Goal: Feedback & Contribution: Leave review/rating

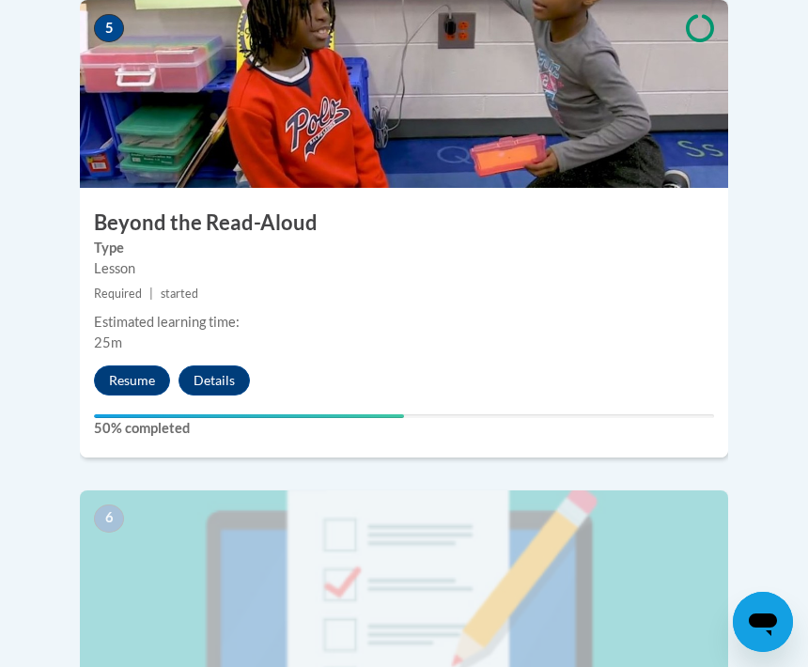
scroll to position [2767, 0]
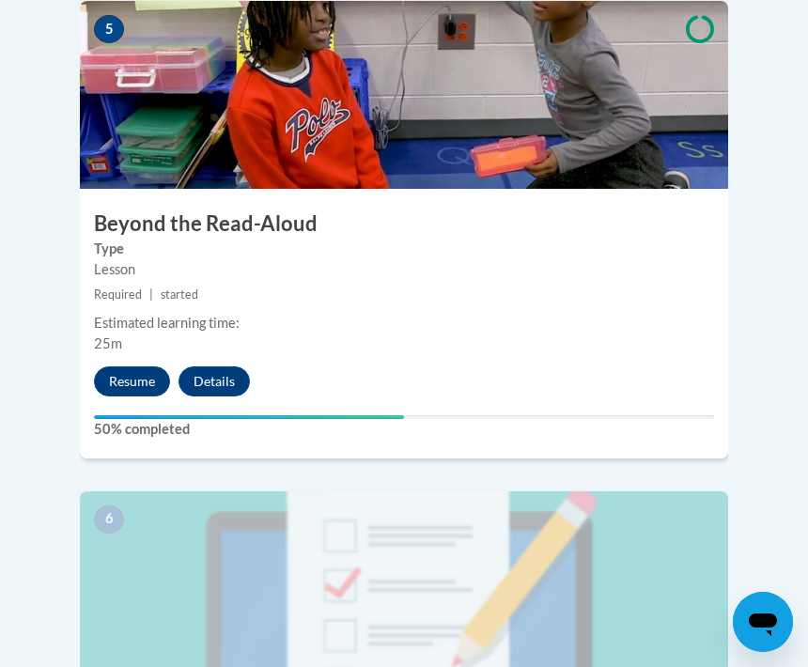
click at [117, 367] on button "Resume" at bounding box center [132, 382] width 76 height 30
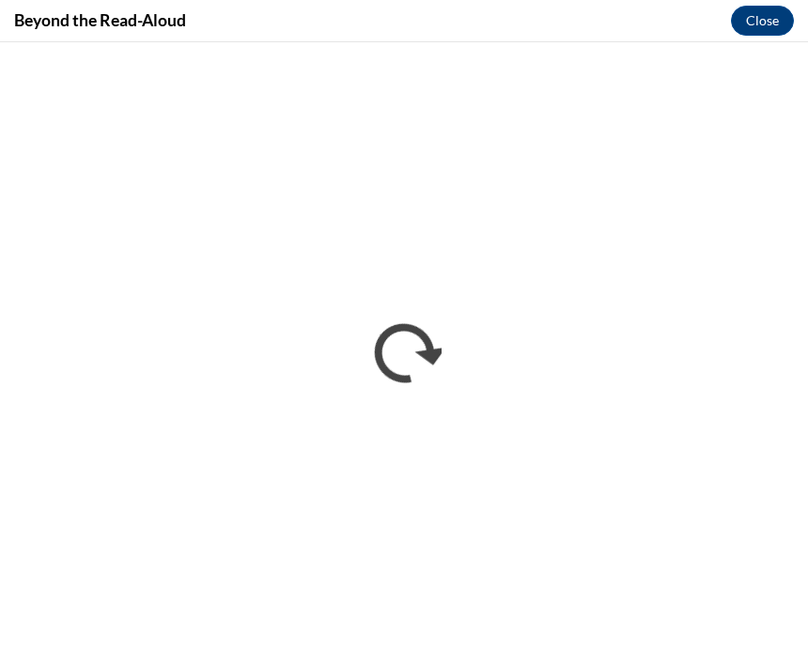
scroll to position [0, 0]
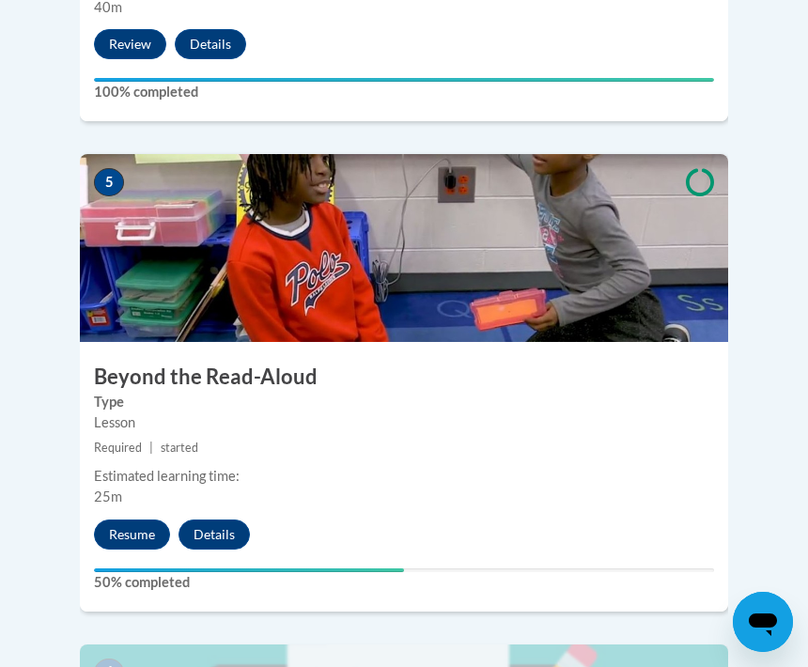
scroll to position [2662, 0]
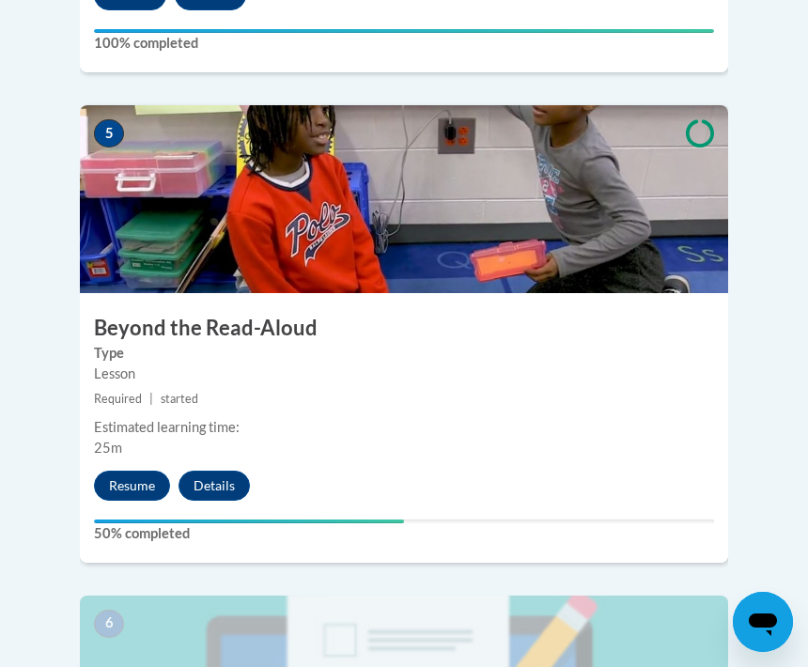
click at [207, 471] on button "Details" at bounding box center [214, 486] width 71 height 30
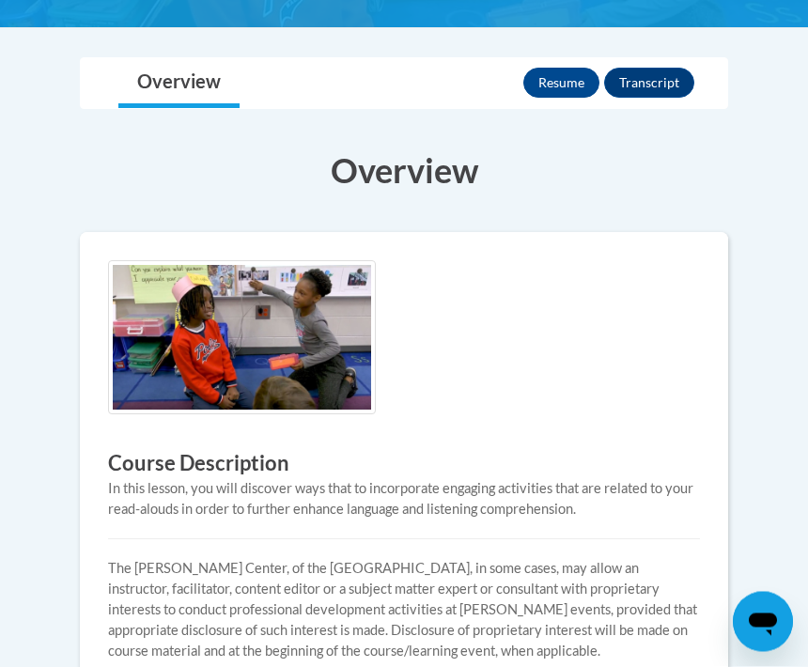
scroll to position [350, 0]
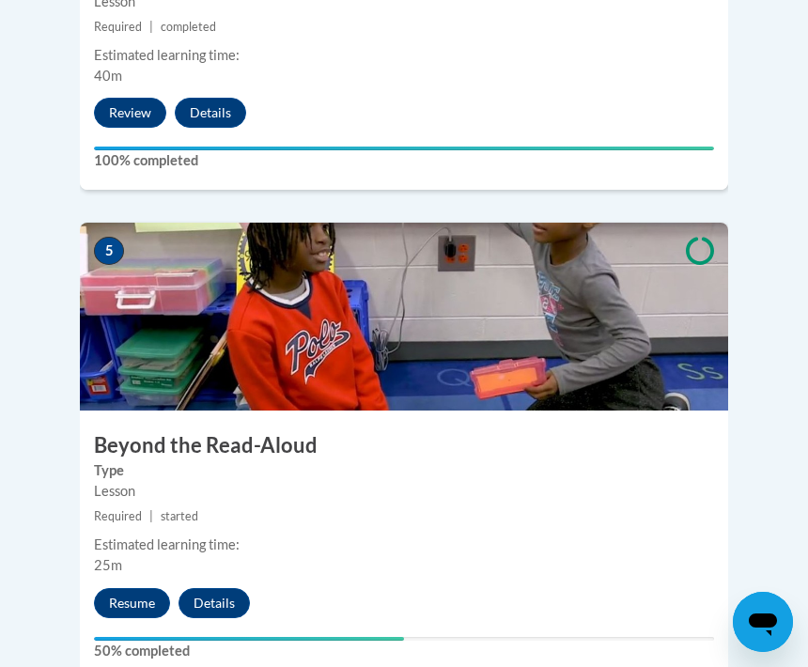
scroll to position [2569, 0]
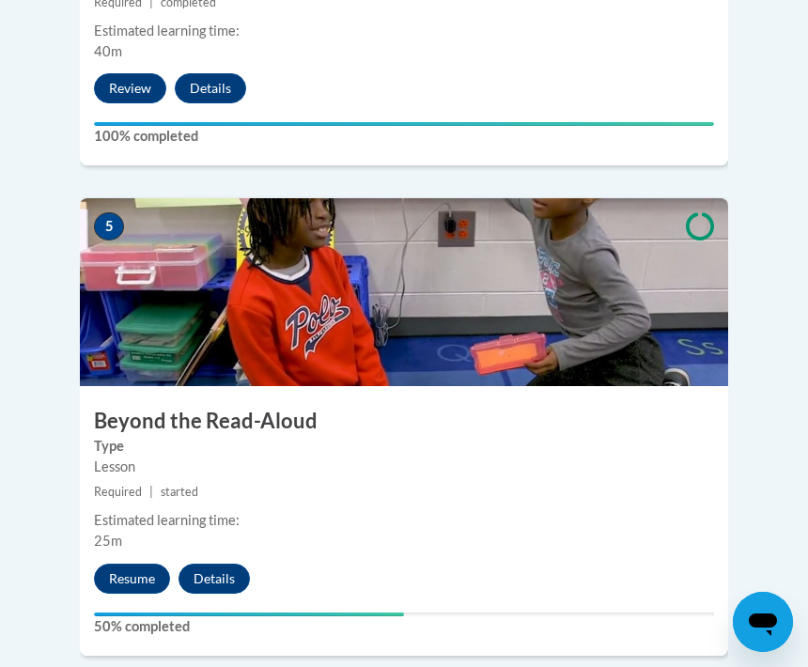
click at [472, 277] on img at bounding box center [404, 292] width 648 height 188
click at [159, 407] on h3 "Beyond the Read-Aloud" at bounding box center [404, 421] width 648 height 29
click at [230, 407] on h3 "Beyond the Read-Aloud" at bounding box center [404, 421] width 648 height 29
click at [400, 260] on img at bounding box center [404, 292] width 648 height 188
click at [200, 482] on small "Required | started" at bounding box center [404, 492] width 648 height 21
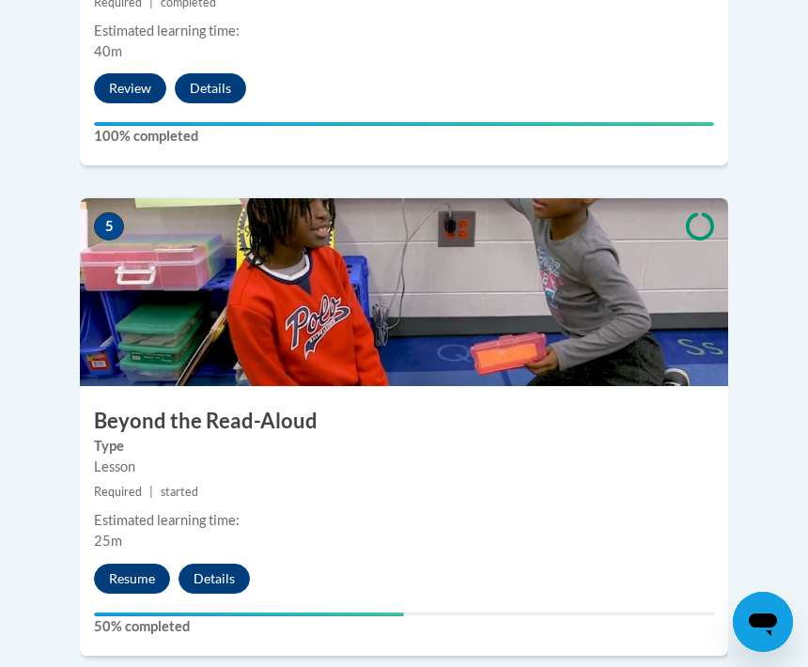
click at [193, 447] on div "5 Beyond the Read-Aloud Type Lesson Required | started Estimated learning time:…" at bounding box center [404, 426] width 648 height 457
click at [151, 564] on button "Resume" at bounding box center [132, 579] width 76 height 30
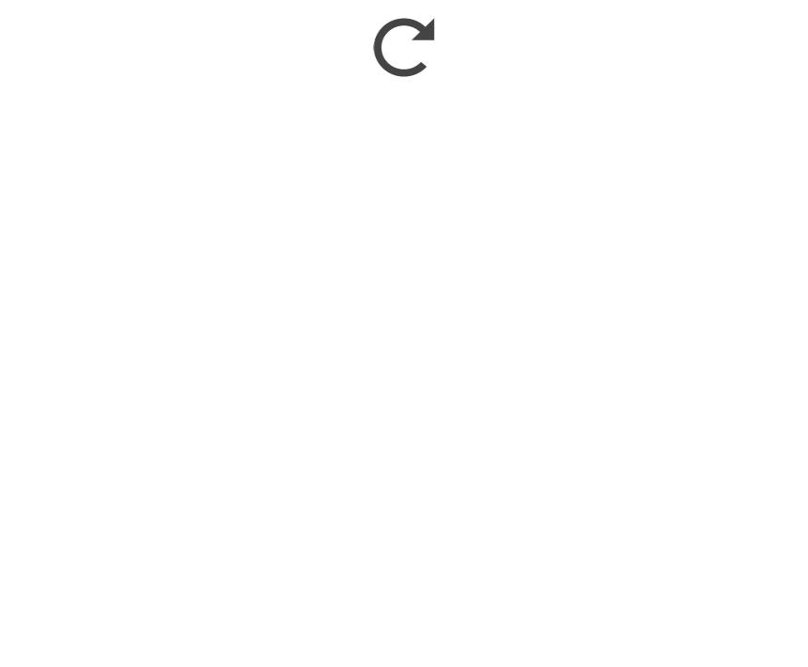
scroll to position [2876, 0]
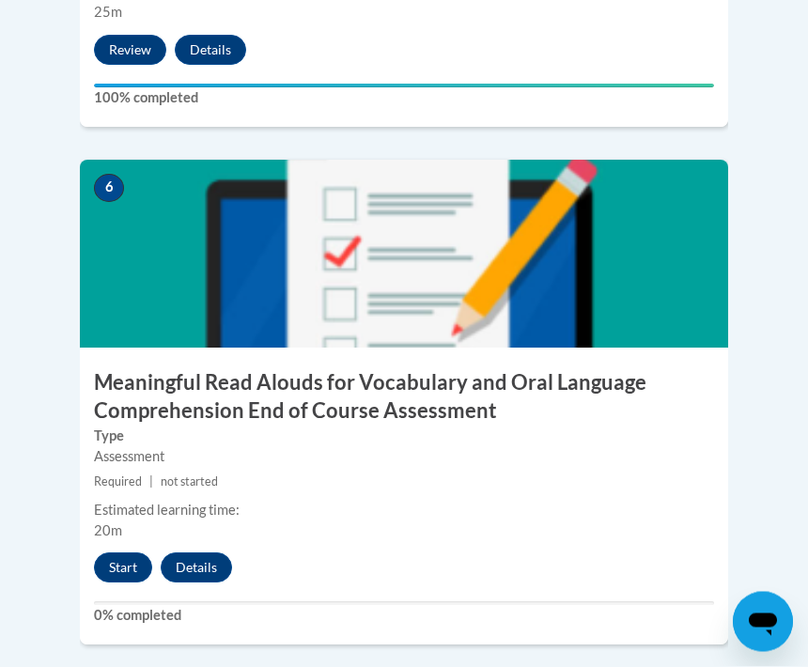
scroll to position [3099, 0]
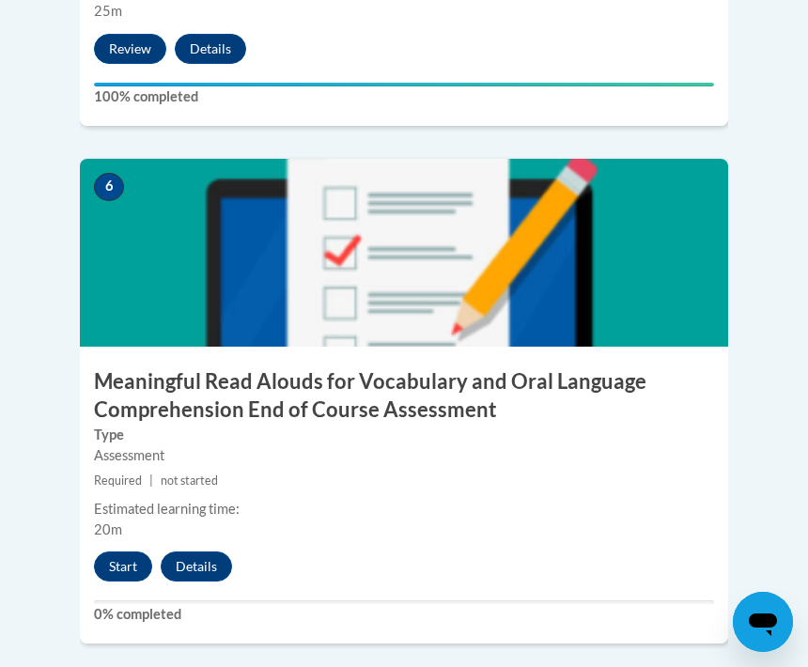
click at [144, 552] on button "Start" at bounding box center [123, 567] width 58 height 30
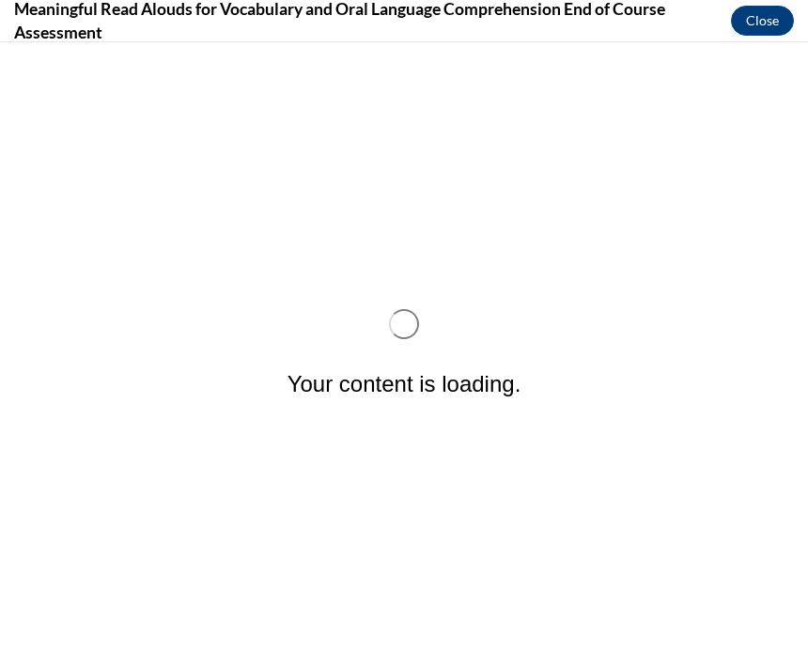
scroll to position [0, 0]
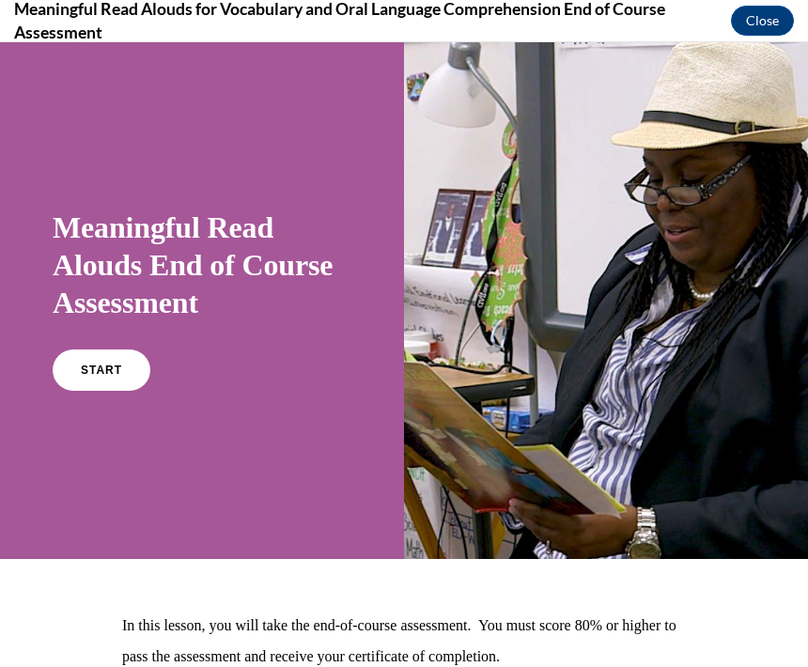
click at [106, 365] on span "START" at bounding box center [101, 370] width 41 height 13
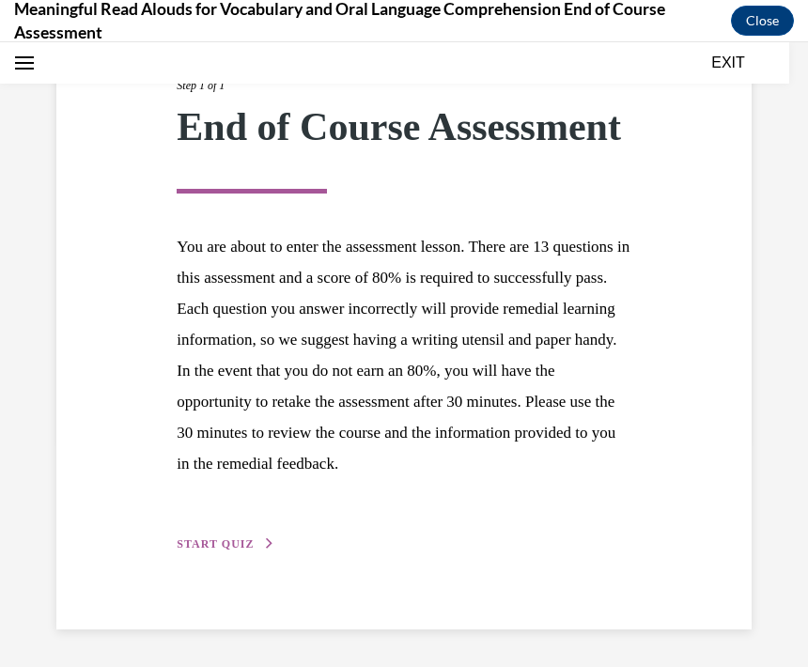
scroll to position [235, 0]
click at [241, 551] on span "START QUIZ" at bounding box center [215, 544] width 77 height 13
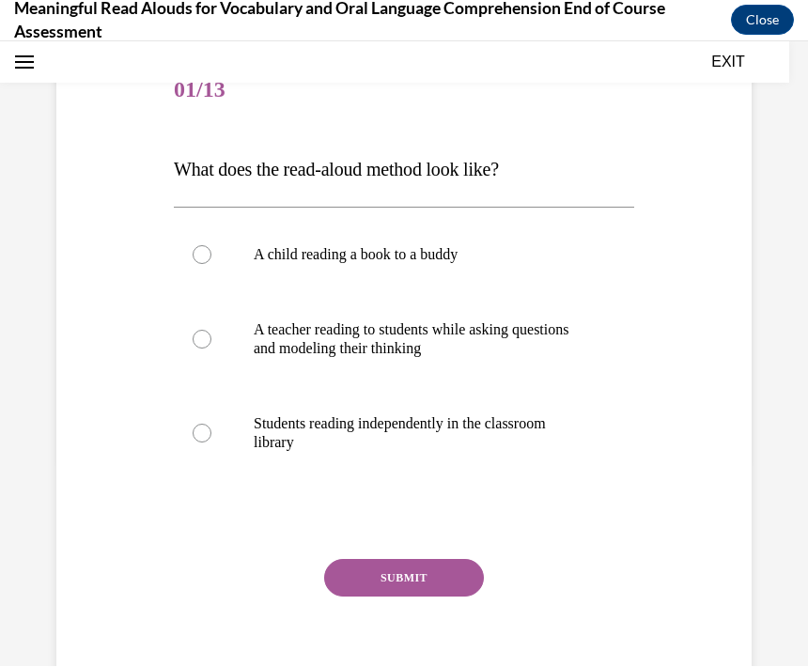
scroll to position [3161, 0]
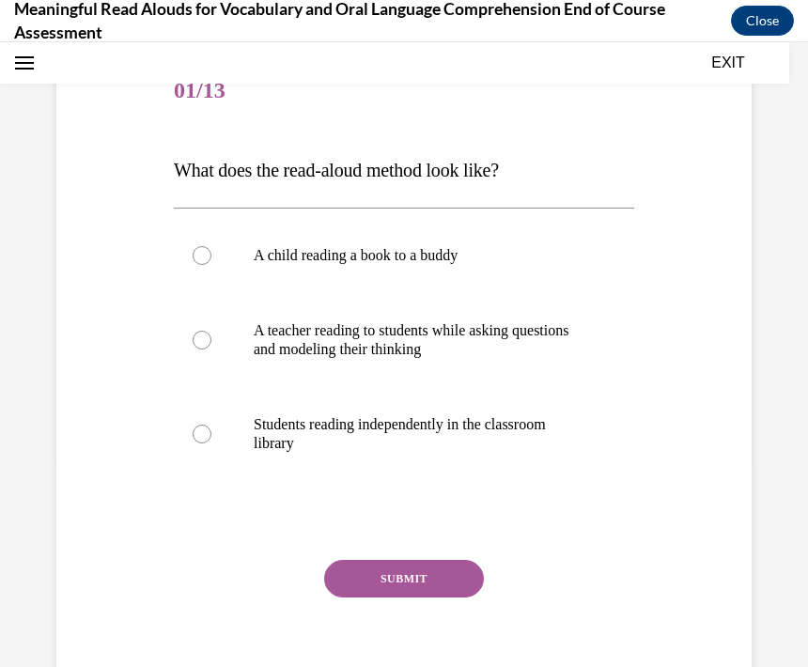
click at [215, 335] on label "A teacher reading to students while asking questions and modeling their thinking" at bounding box center [404, 340] width 460 height 94
click at [211, 335] on input "A teacher reading to students while asking questions and modeling their thinking" at bounding box center [202, 340] width 19 height 19
radio input "true"
click at [443, 593] on button "SUBMIT" at bounding box center [404, 579] width 160 height 38
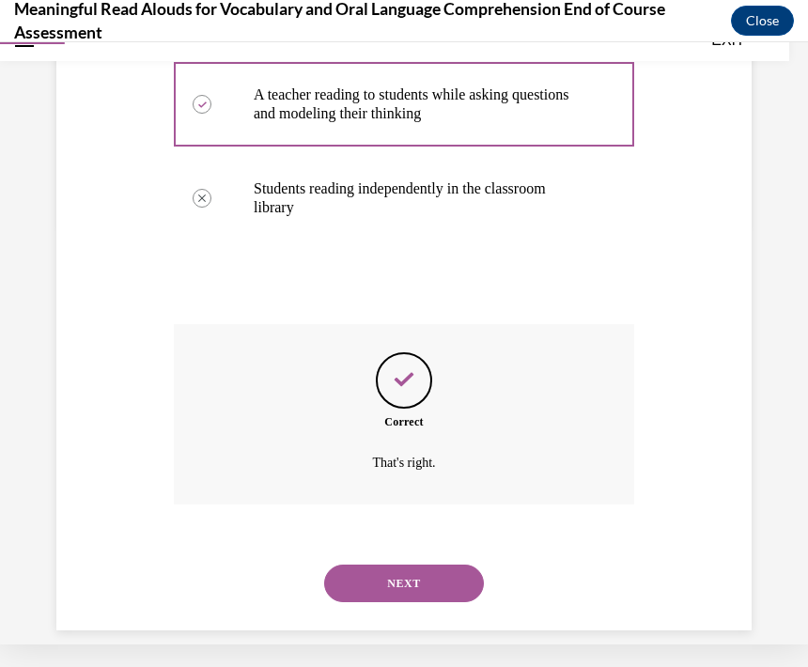
scroll to position [420, 0]
click at [433, 565] on button "NEXT" at bounding box center [404, 584] width 160 height 38
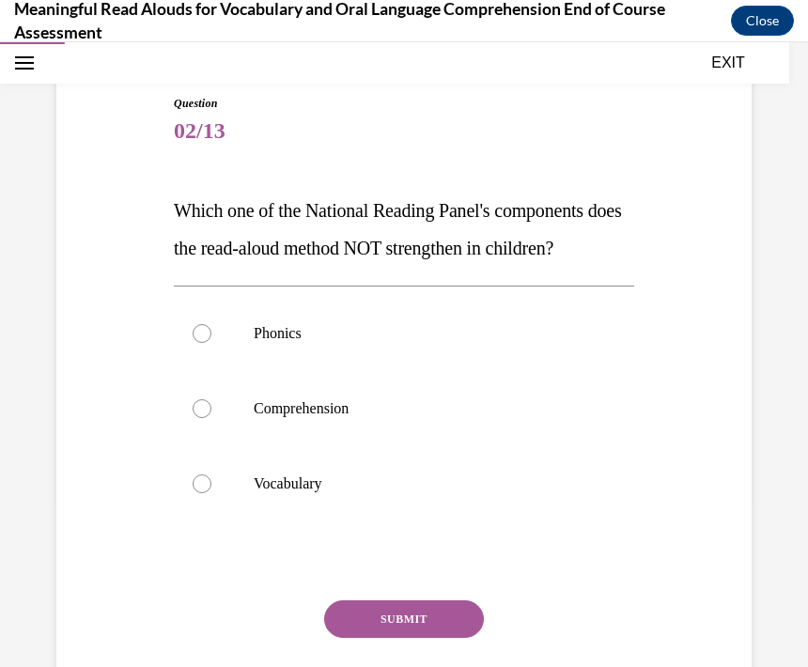
scroll to position [170, 0]
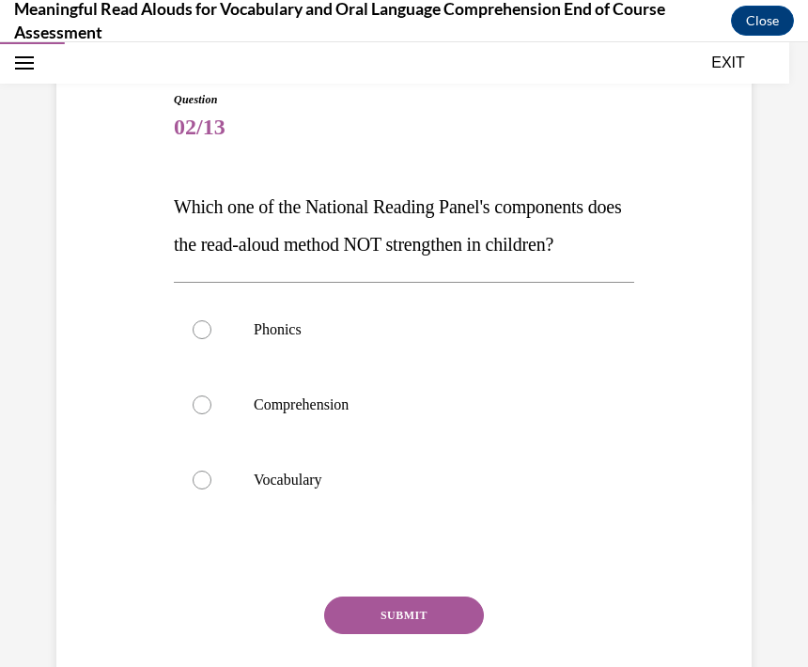
click at [211, 332] on div at bounding box center [202, 329] width 19 height 19
click at [211, 332] on input "Phonics" at bounding box center [202, 329] width 19 height 19
radio input "true"
click at [429, 626] on button "SUBMIT" at bounding box center [404, 616] width 160 height 38
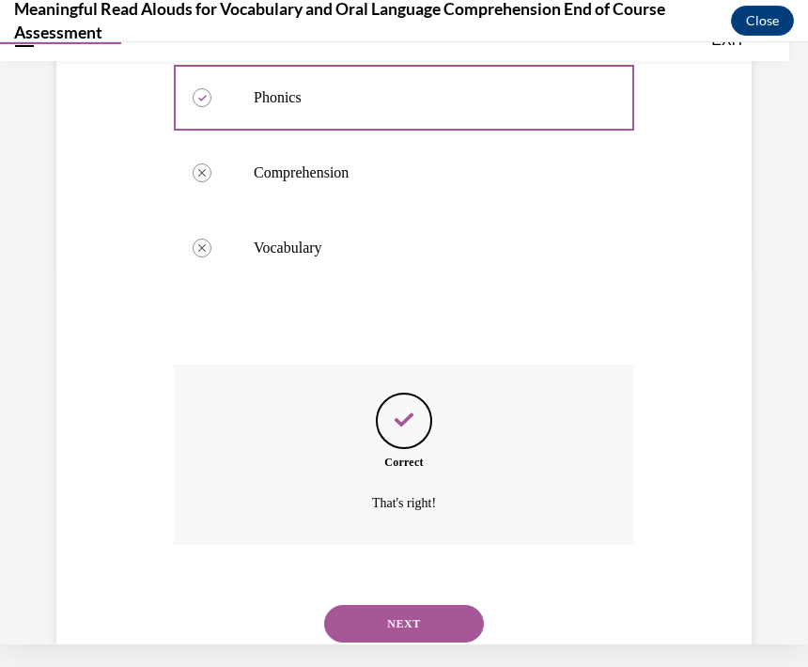
scroll to position [420, 0]
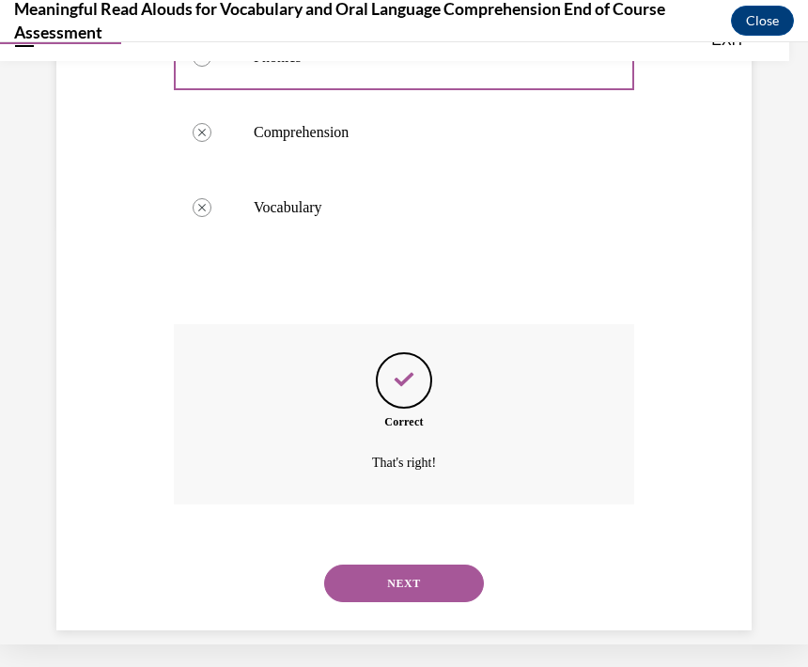
click at [444, 565] on button "NEXT" at bounding box center [404, 584] width 160 height 38
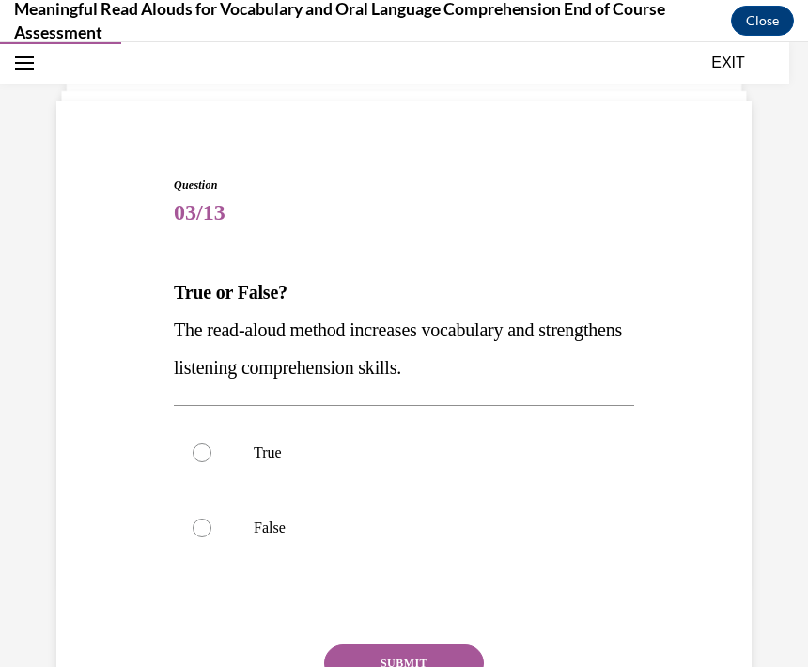
scroll to position [85, 0]
click at [208, 445] on div at bounding box center [202, 453] width 19 height 19
click at [208, 445] on input "True" at bounding box center [202, 453] width 19 height 19
radio input "true"
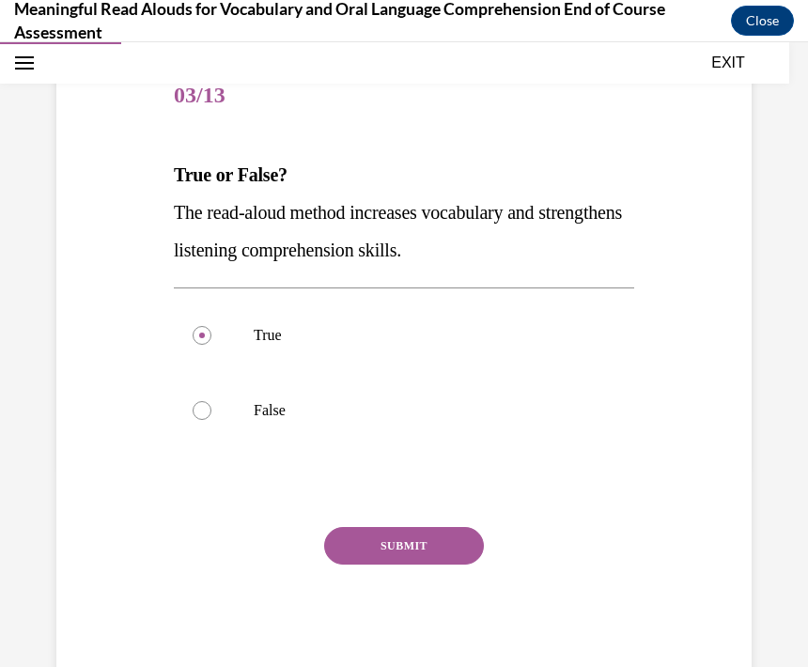
click at [427, 554] on button "SUBMIT" at bounding box center [404, 546] width 160 height 38
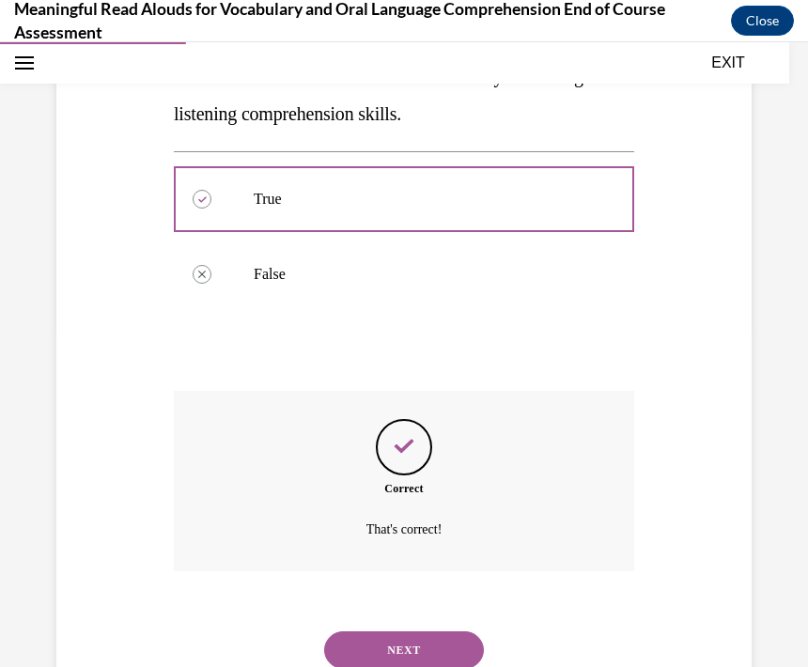
scroll to position [382, 0]
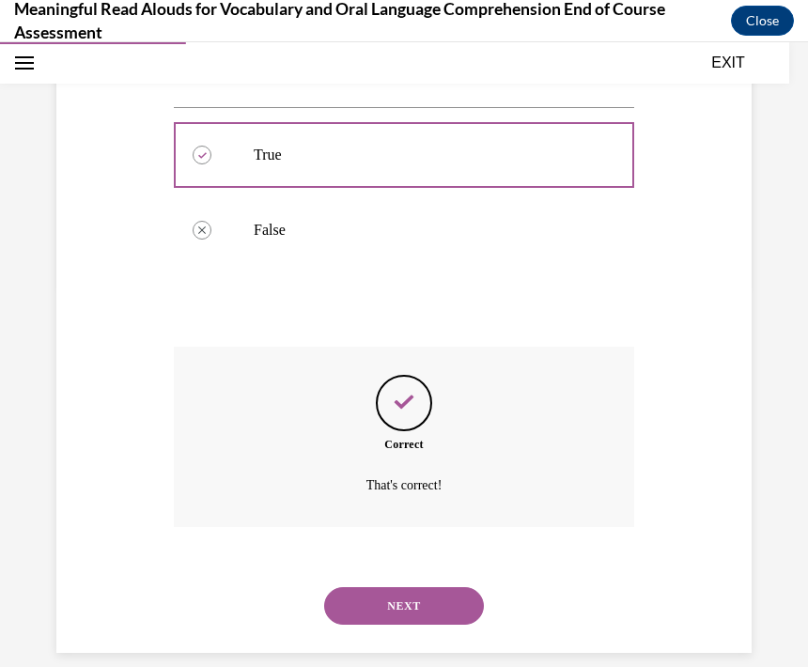
click at [422, 587] on button "NEXT" at bounding box center [404, 606] width 160 height 38
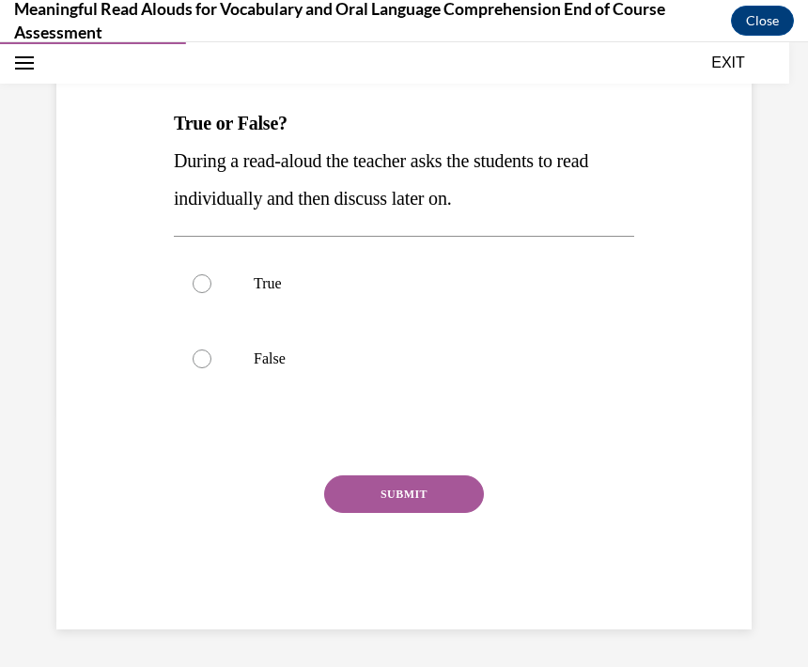
scroll to position [209, 0]
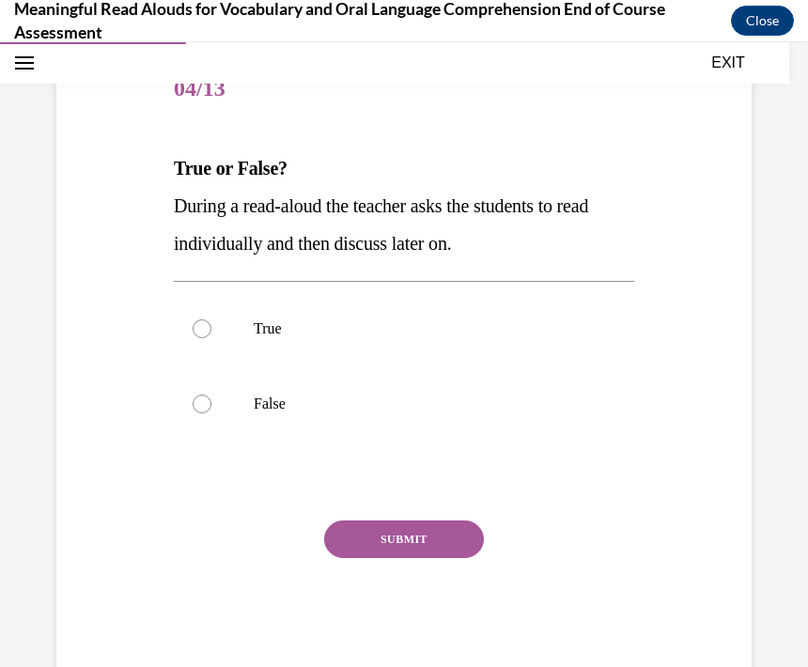
click at [220, 411] on label "False" at bounding box center [404, 404] width 460 height 75
click at [211, 411] on input "False" at bounding box center [202, 404] width 19 height 19
radio input "true"
click at [424, 544] on button "SUBMIT" at bounding box center [404, 540] width 160 height 38
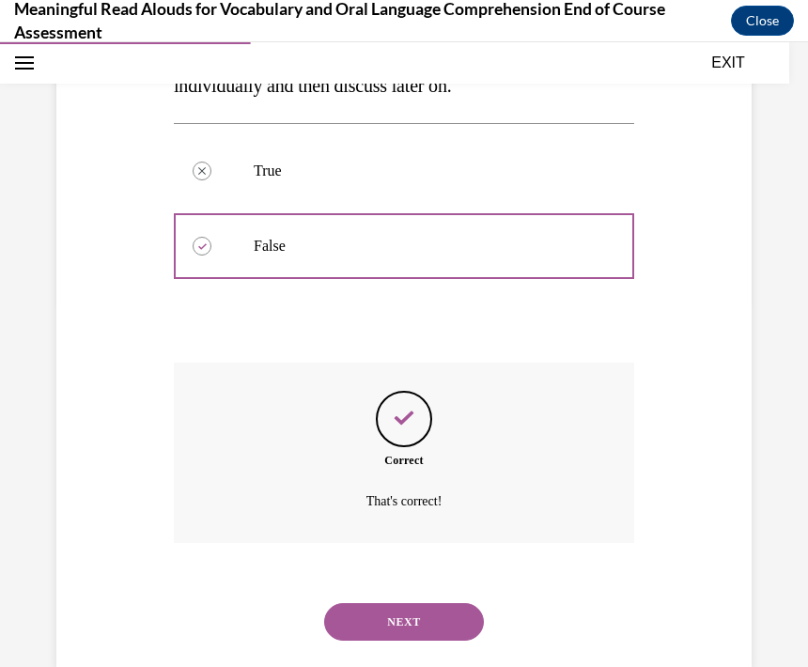
scroll to position [382, 0]
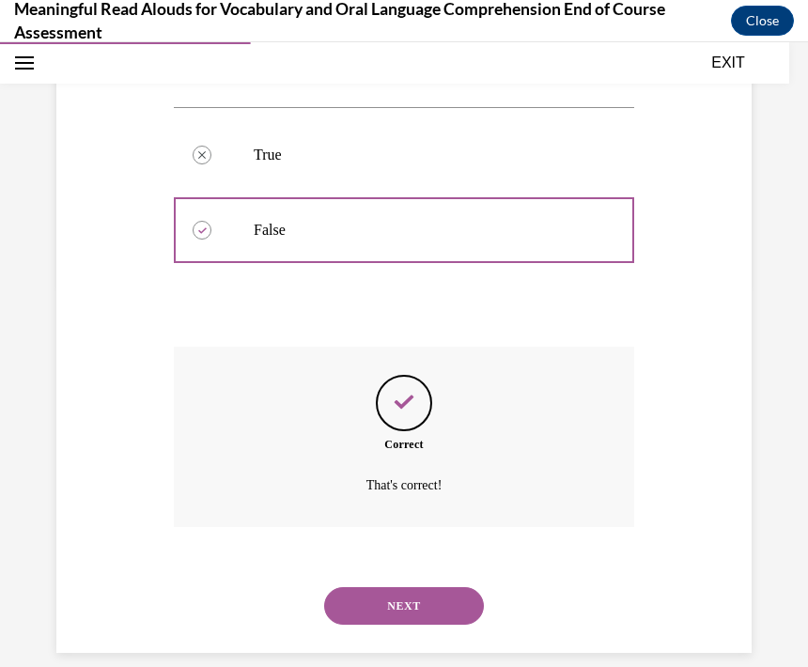
click at [430, 587] on button "NEXT" at bounding box center [404, 606] width 160 height 38
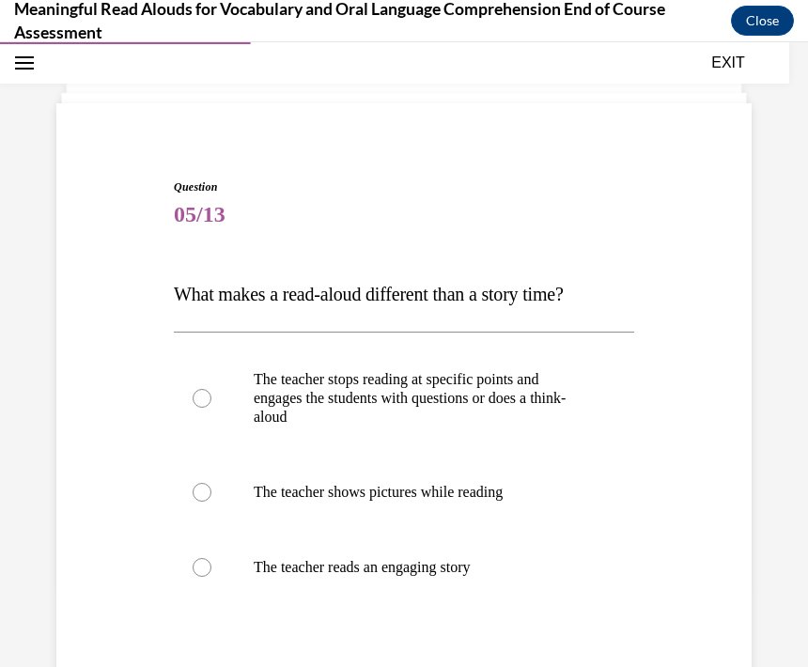
scroll to position [88, 0]
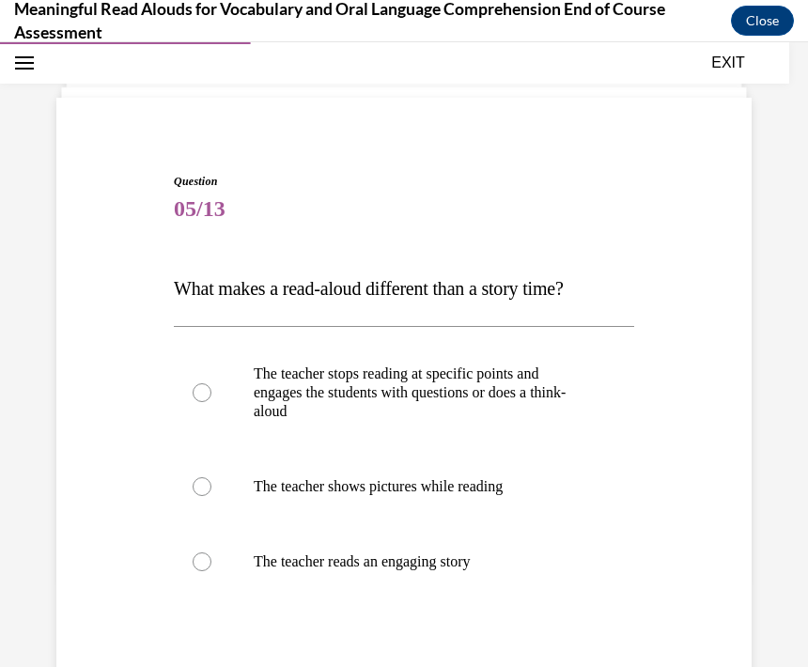
click at [195, 388] on div at bounding box center [202, 392] width 19 height 19
click at [195, 388] on input "The teacher stops reading at specific points and engages the students with ques…" at bounding box center [202, 392] width 19 height 19
radio input "true"
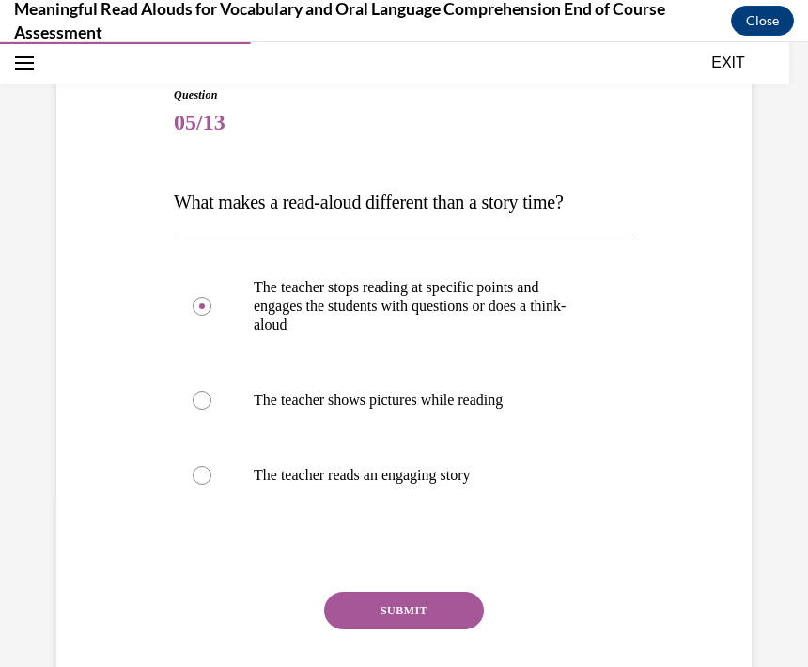
scroll to position [175, 0]
click at [433, 601] on button "SUBMIT" at bounding box center [404, 611] width 160 height 38
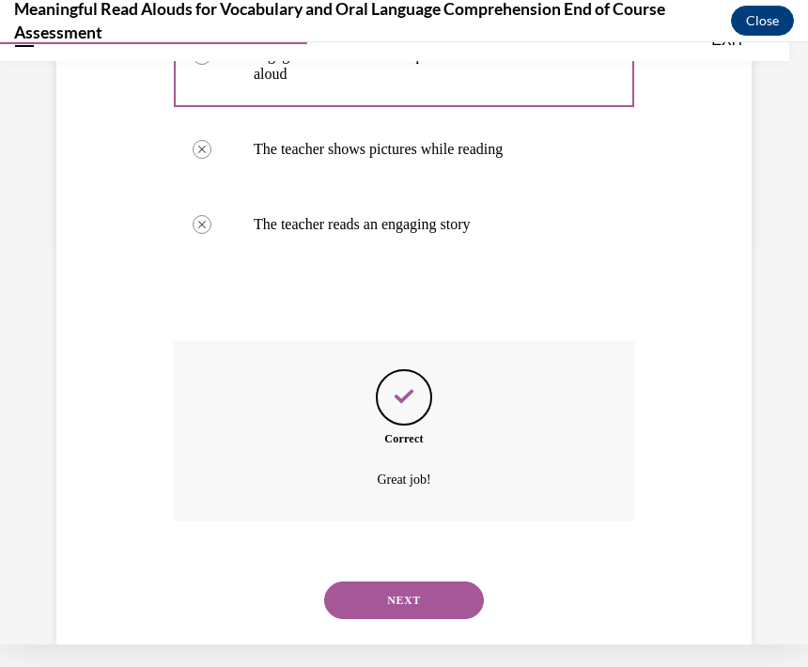
scroll to position [420, 0]
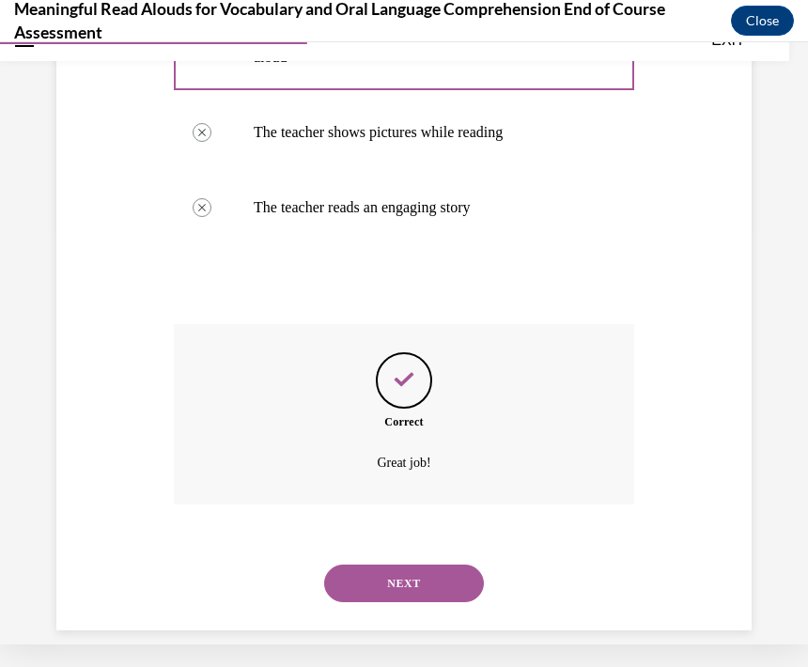
click at [429, 565] on button "NEXT" at bounding box center [404, 584] width 160 height 38
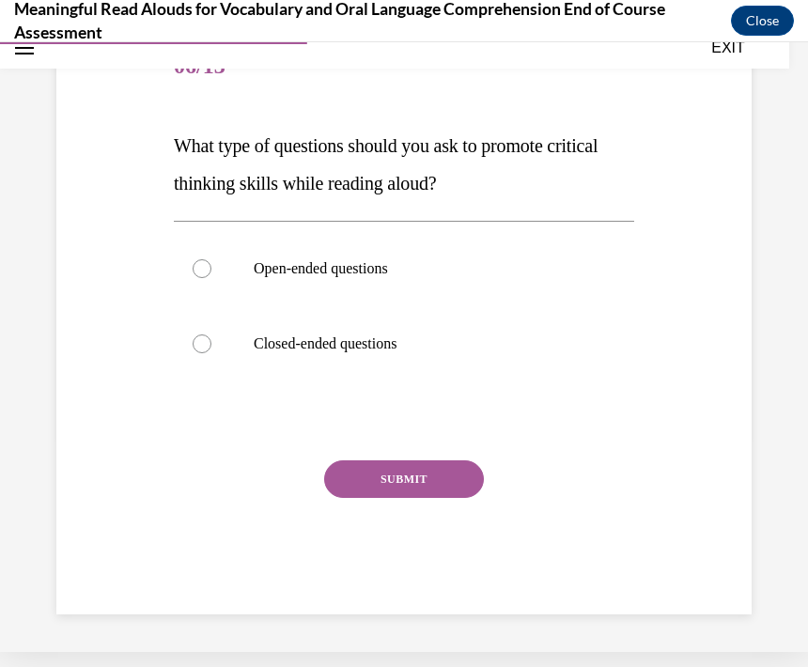
scroll to position [194, 0]
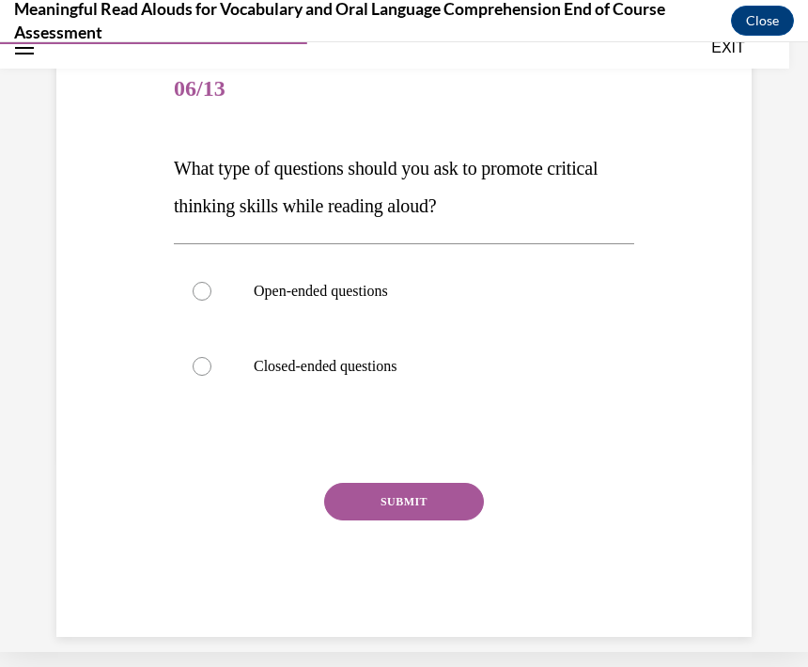
click at [216, 300] on label "Open-ended questions" at bounding box center [404, 291] width 460 height 75
click at [211, 300] on input "Open-ended questions" at bounding box center [202, 291] width 19 height 19
radio input "true"
click at [421, 518] on button "SUBMIT" at bounding box center [404, 502] width 160 height 38
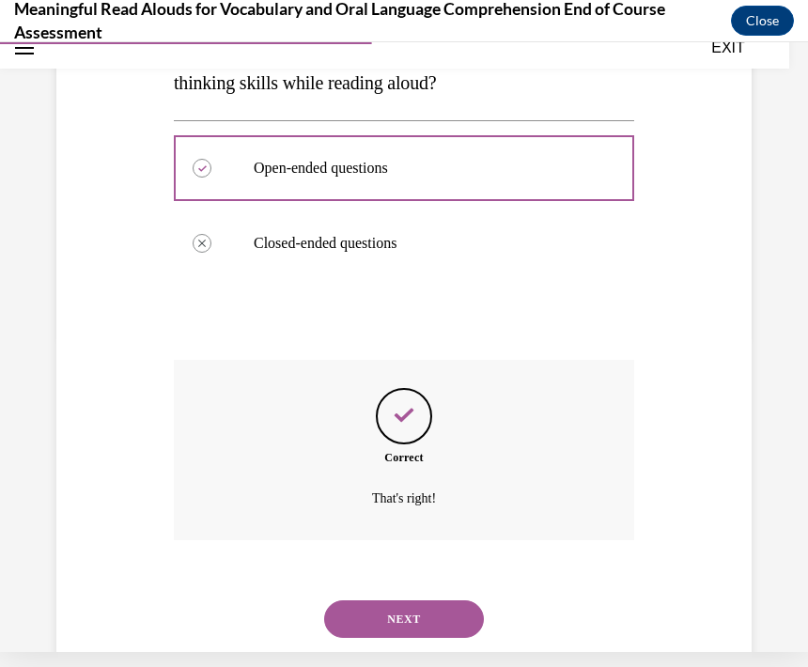
scroll to position [345, 0]
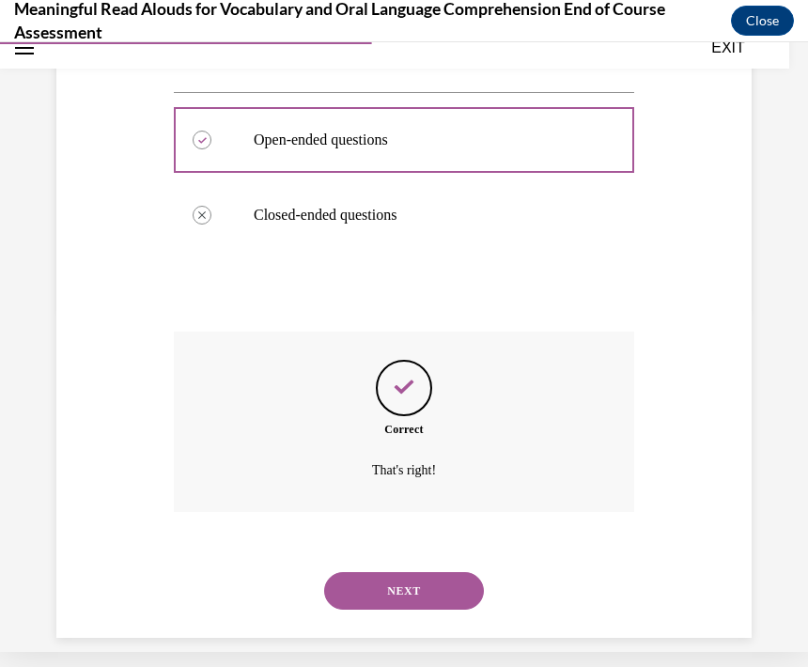
click at [425, 572] on button "NEXT" at bounding box center [404, 591] width 160 height 38
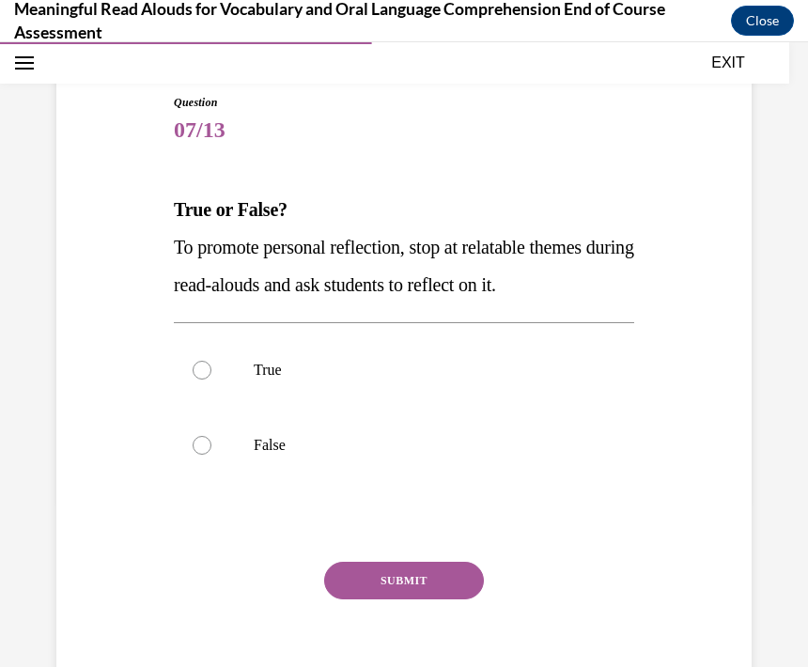
scroll to position [167, 0]
click at [210, 370] on div at bounding box center [202, 370] width 19 height 19
click at [210, 370] on input "True" at bounding box center [202, 370] width 19 height 19
radio input "true"
click at [413, 582] on button "SUBMIT" at bounding box center [404, 581] width 160 height 38
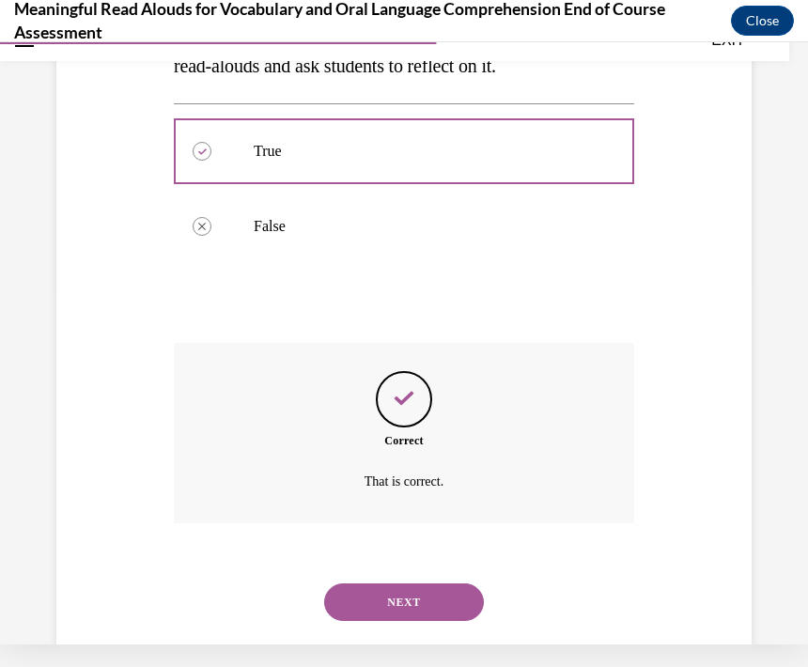
scroll to position [382, 0]
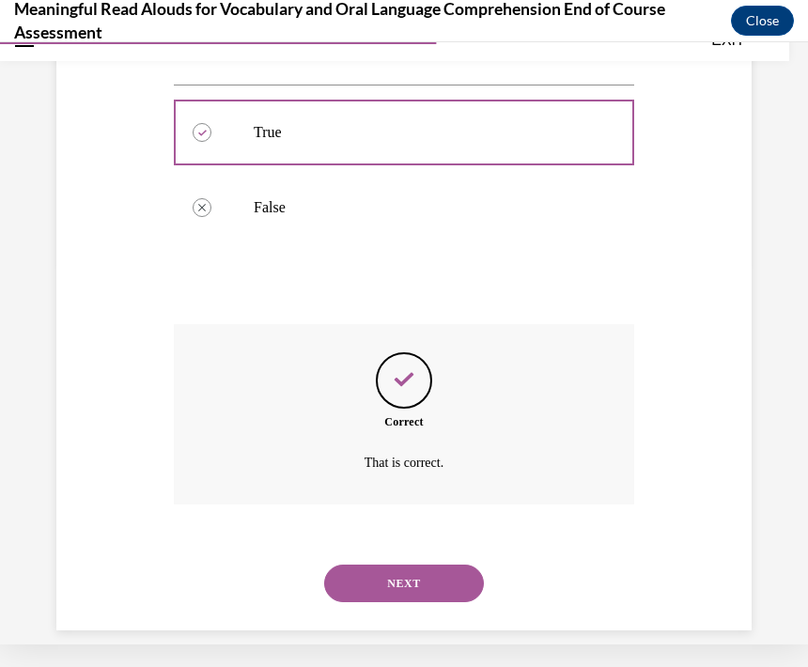
click at [430, 565] on button "NEXT" at bounding box center [404, 584] width 160 height 38
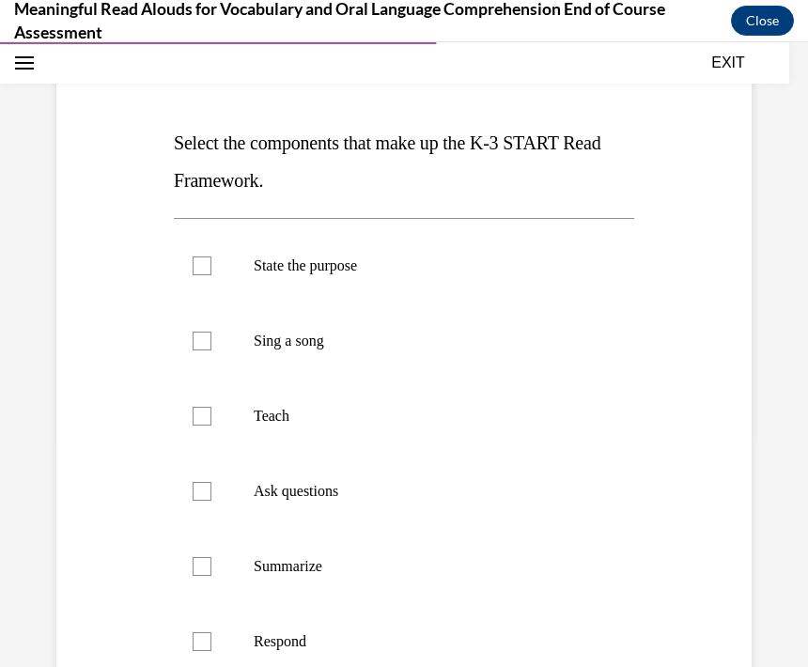
scroll to position [226, 0]
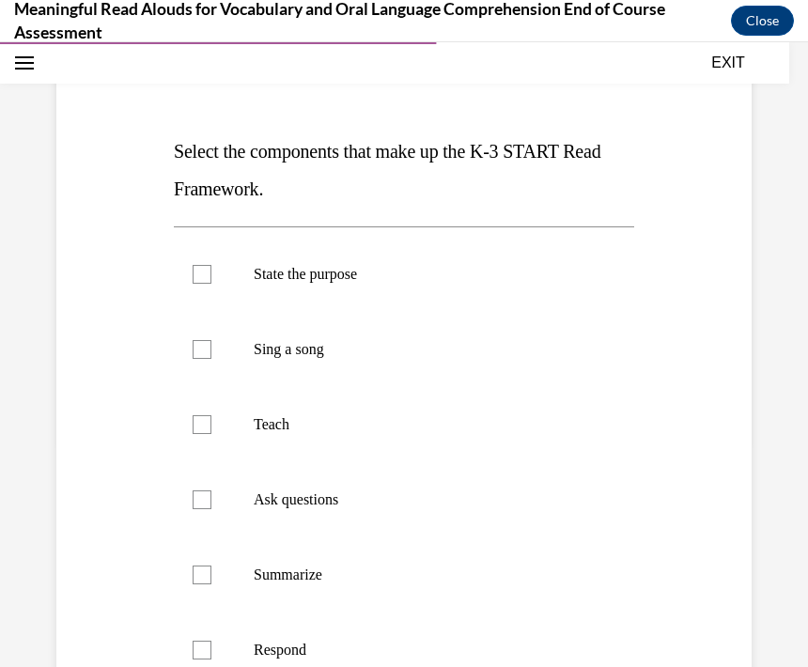
click at [225, 420] on label "Teach" at bounding box center [404, 424] width 460 height 75
click at [211, 420] on input "Teach" at bounding box center [202, 424] width 19 height 19
checkbox input "true"
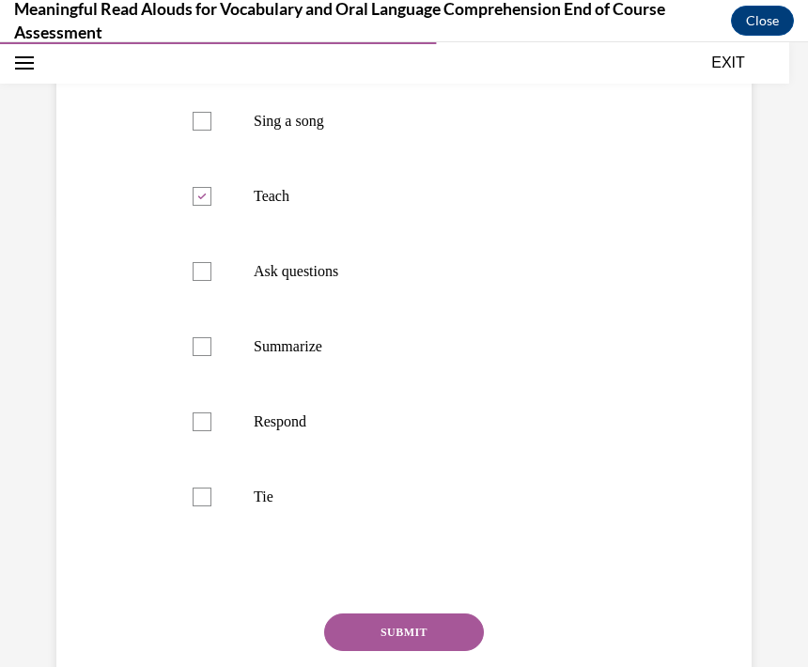
scroll to position [450, 0]
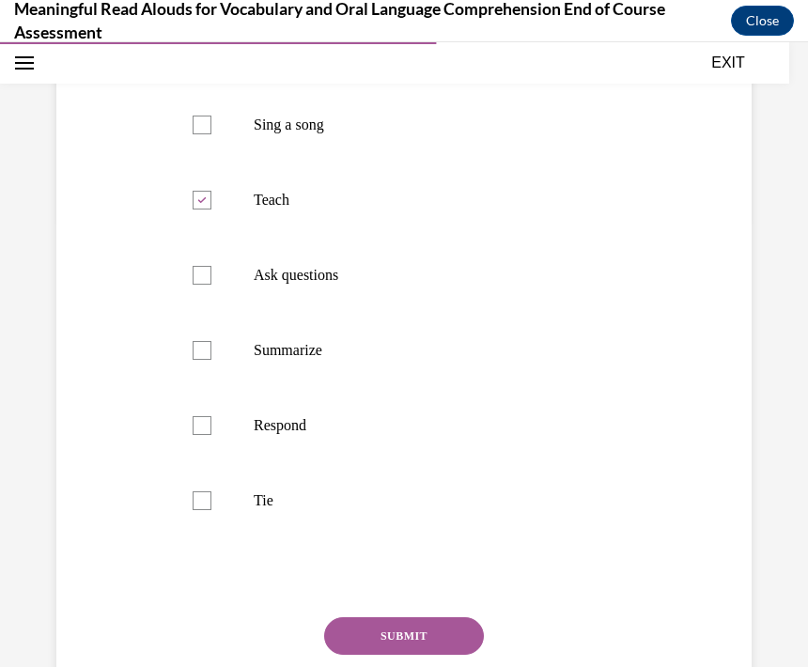
click at [201, 350] on div at bounding box center [202, 350] width 19 height 19
click at [201, 350] on input "Summarize" at bounding box center [202, 350] width 19 height 19
checkbox input "true"
click at [209, 428] on div at bounding box center [202, 425] width 19 height 19
click at [209, 428] on input "Respond" at bounding box center [202, 425] width 19 height 19
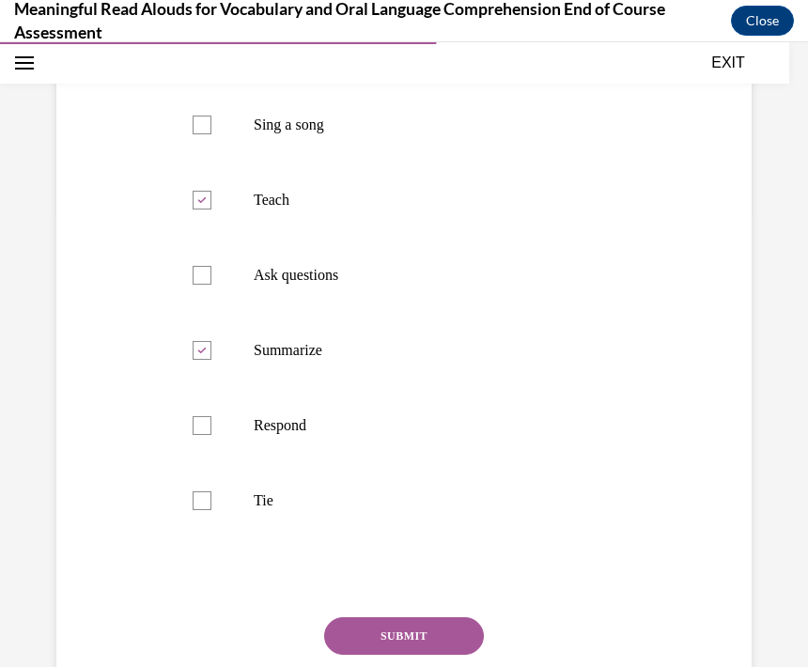
checkbox input "true"
click at [195, 501] on div at bounding box center [202, 500] width 19 height 19
click at [195, 501] on input "Tie" at bounding box center [202, 500] width 19 height 19
checkbox input "true"
click at [399, 640] on button "SUBMIT" at bounding box center [404, 636] width 160 height 38
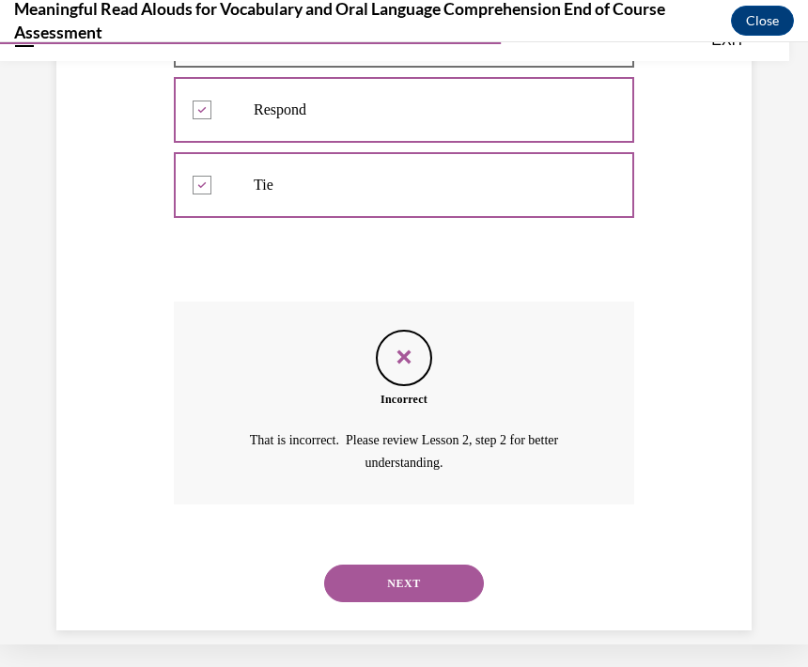
scroll to position [742, 0]
click at [424, 566] on button "NEXT" at bounding box center [404, 585] width 160 height 38
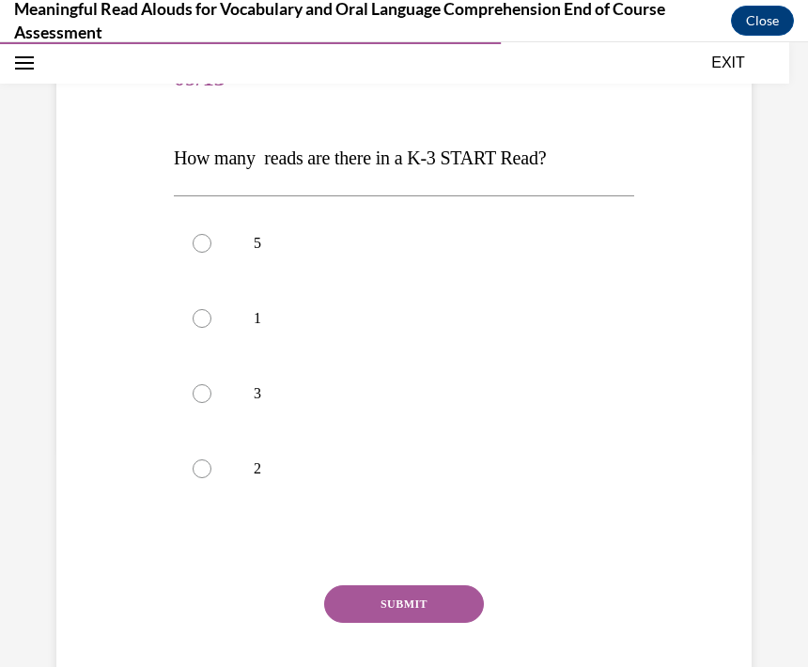
scroll to position [218, 0]
click at [212, 387] on label "3" at bounding box center [404, 394] width 460 height 75
click at [211, 387] on input "3" at bounding box center [202, 394] width 19 height 19
radio input "true"
click at [424, 622] on button "SUBMIT" at bounding box center [404, 605] width 160 height 38
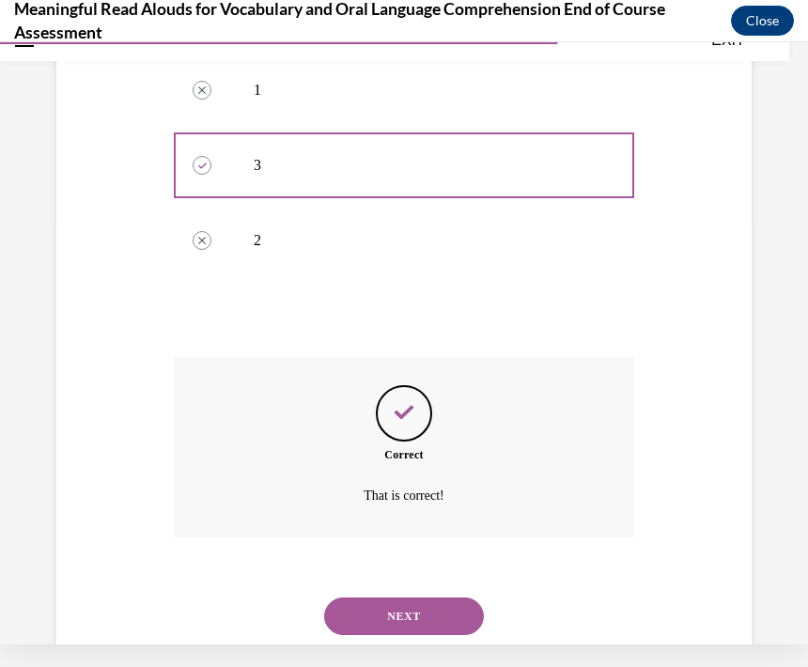
scroll to position [458, 0]
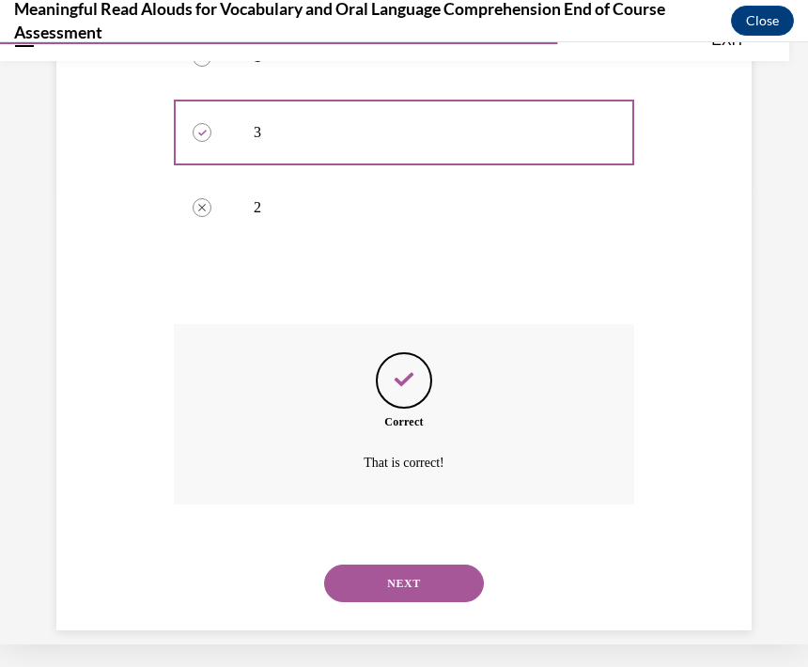
click at [430, 571] on button "NEXT" at bounding box center [404, 584] width 160 height 38
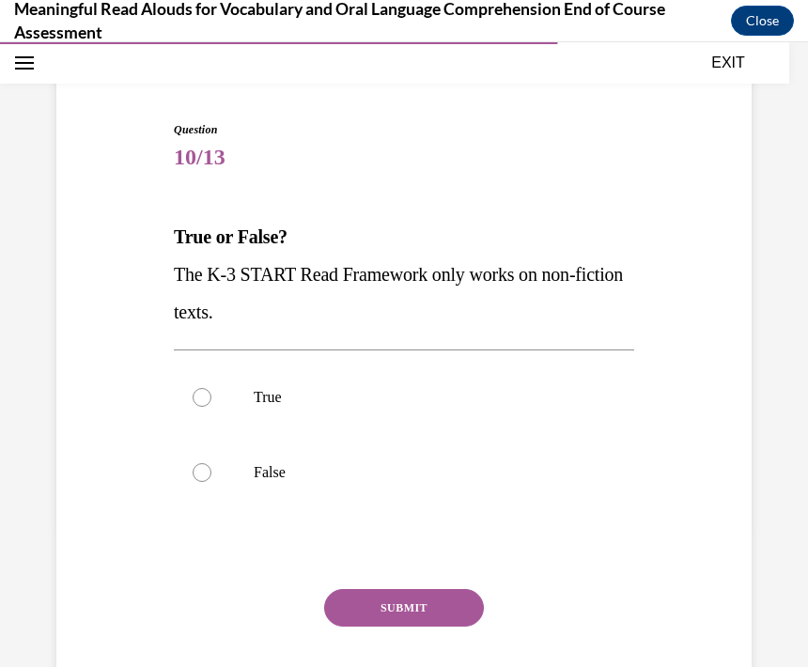
scroll to position [140, 0]
click at [211, 473] on label "False" at bounding box center [404, 472] width 460 height 75
click at [211, 473] on input "False" at bounding box center [202, 472] width 19 height 19
radio input "true"
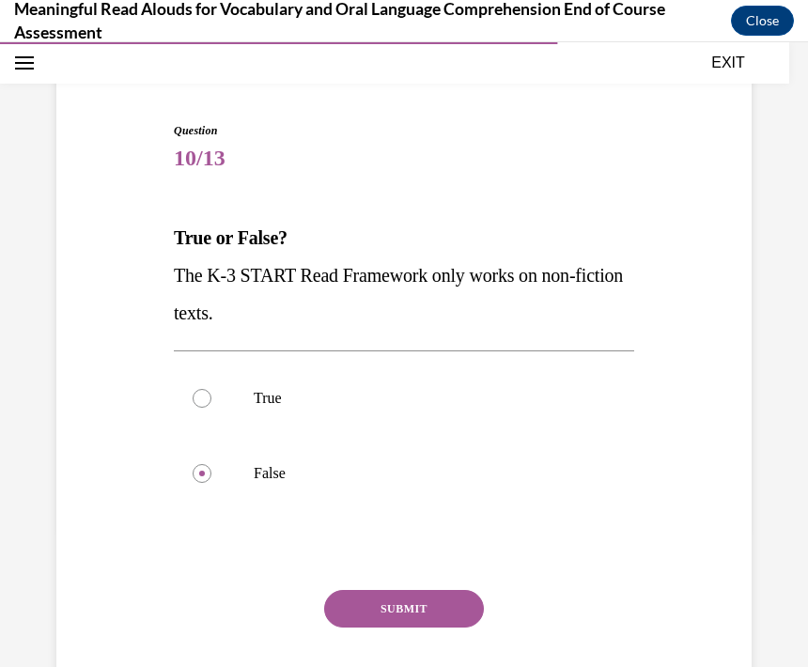
click at [439, 616] on button "SUBMIT" at bounding box center [404, 609] width 160 height 38
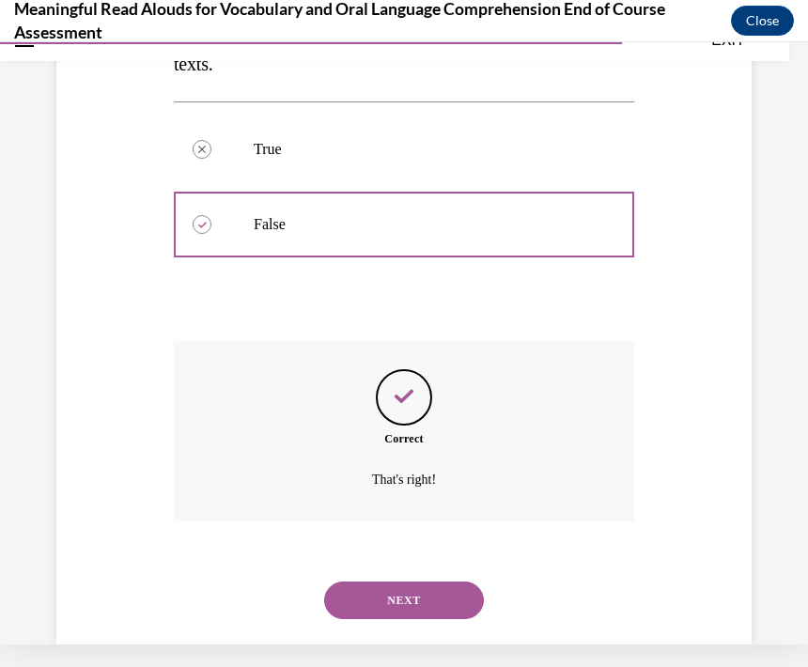
scroll to position [382, 0]
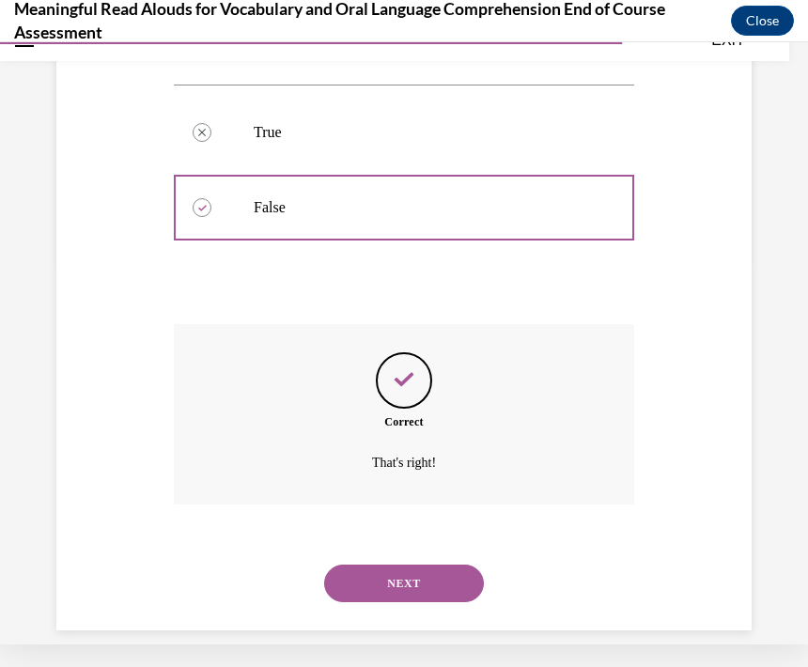
click at [433, 565] on button "NEXT" at bounding box center [404, 584] width 160 height 38
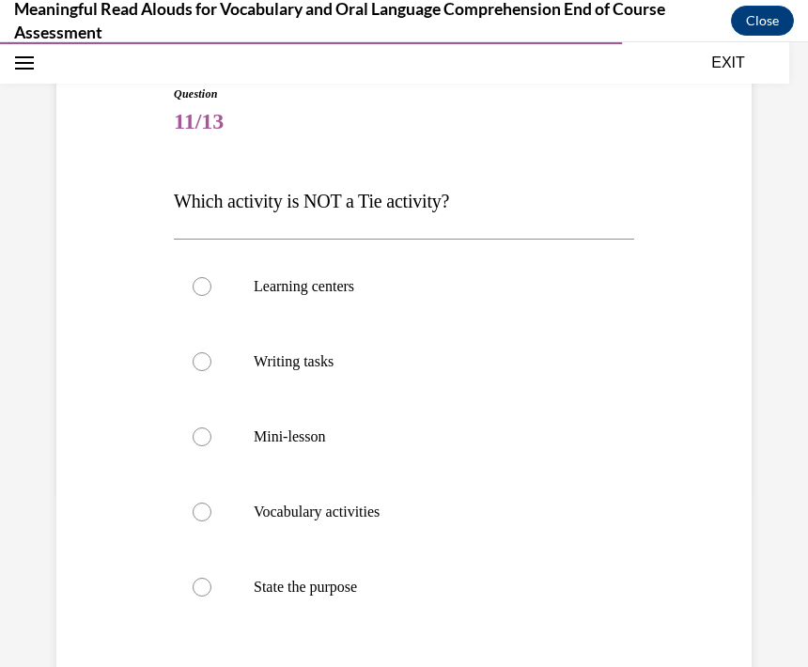
click at [215, 577] on label "State the purpose" at bounding box center [404, 587] width 460 height 75
click at [211, 578] on input "State the purpose" at bounding box center [202, 587] width 19 height 19
radio input "true"
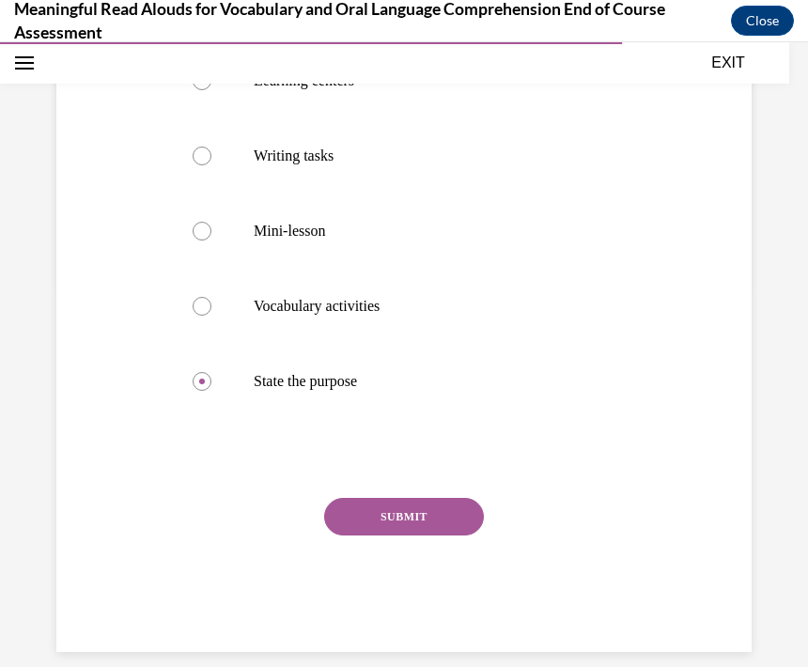
click at [433, 517] on button "SUBMIT" at bounding box center [404, 517] width 160 height 38
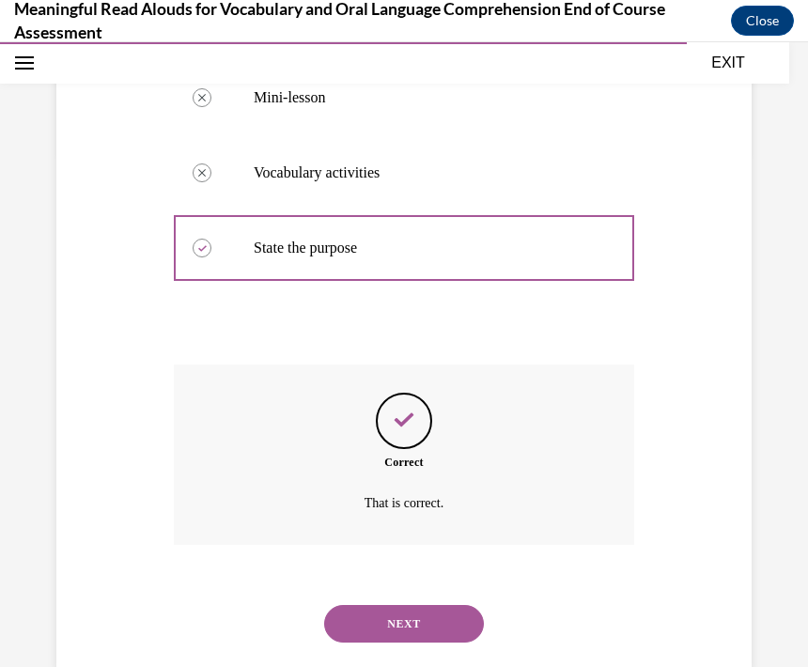
scroll to position [533, 0]
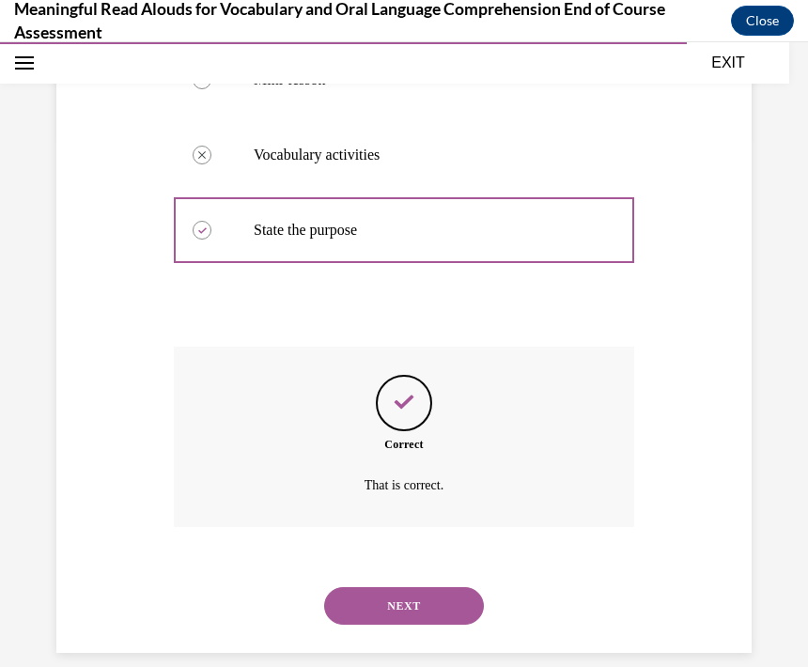
click at [435, 587] on button "NEXT" at bounding box center [404, 606] width 160 height 38
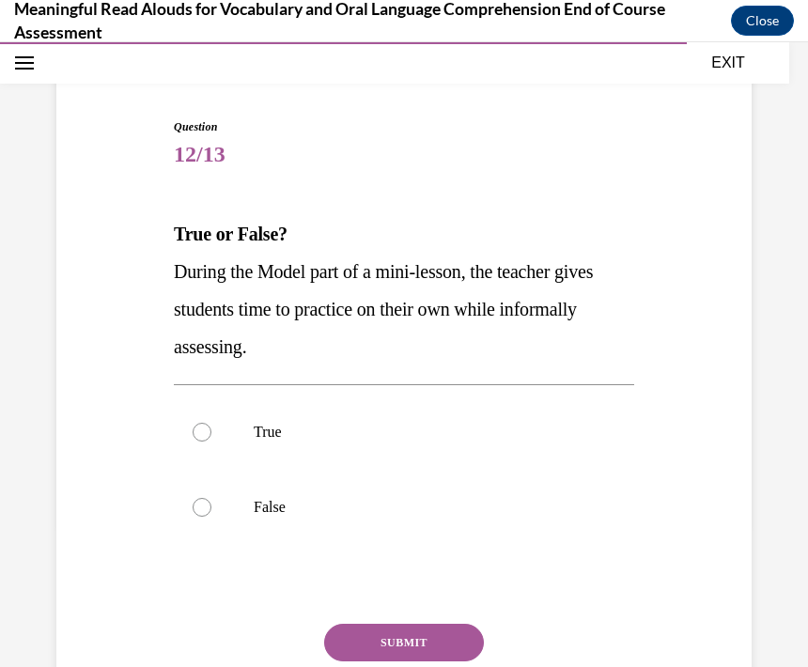
scroll to position [143, 0]
click at [227, 507] on label "False" at bounding box center [404, 507] width 460 height 75
click at [211, 507] on input "False" at bounding box center [202, 507] width 19 height 19
radio input "true"
click at [434, 634] on button "SUBMIT" at bounding box center [404, 643] width 160 height 38
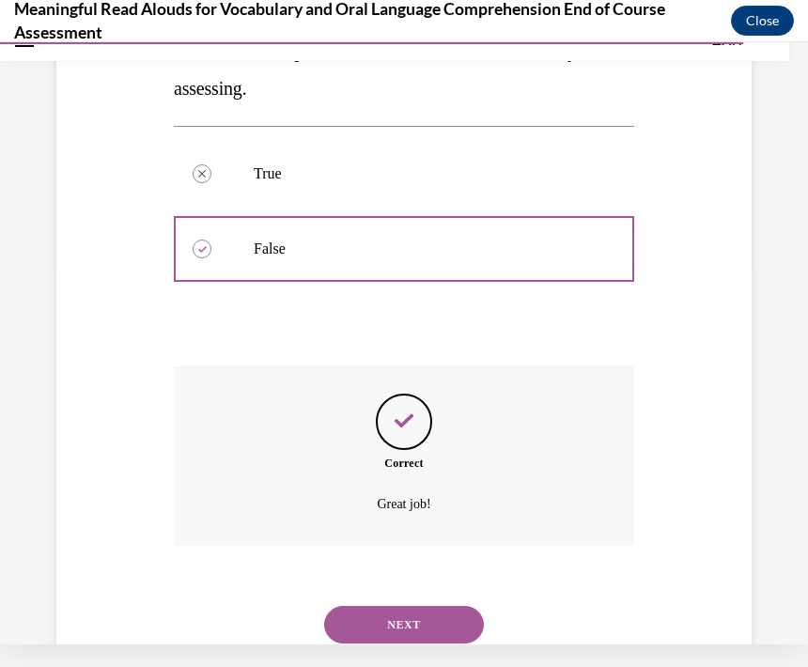
scroll to position [420, 0]
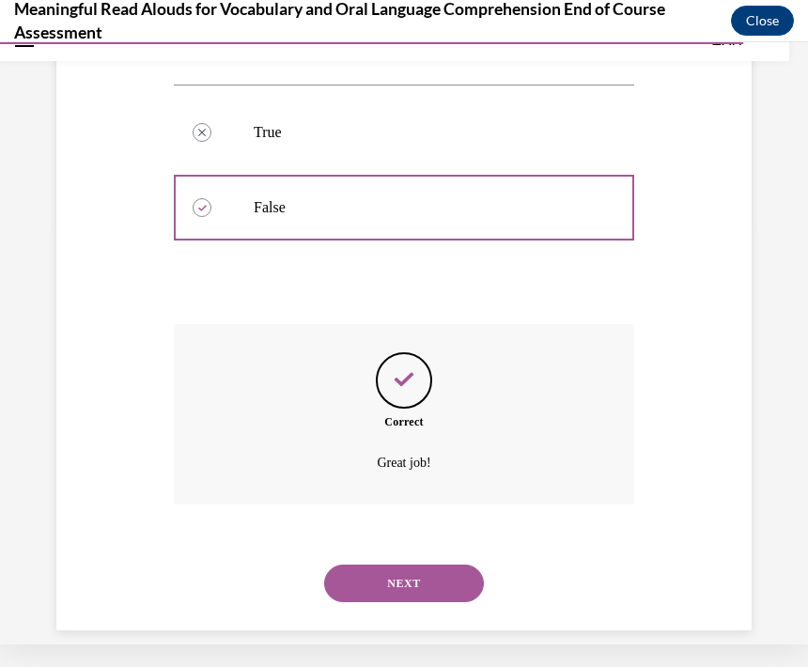
click at [437, 565] on button "NEXT" at bounding box center [404, 584] width 160 height 38
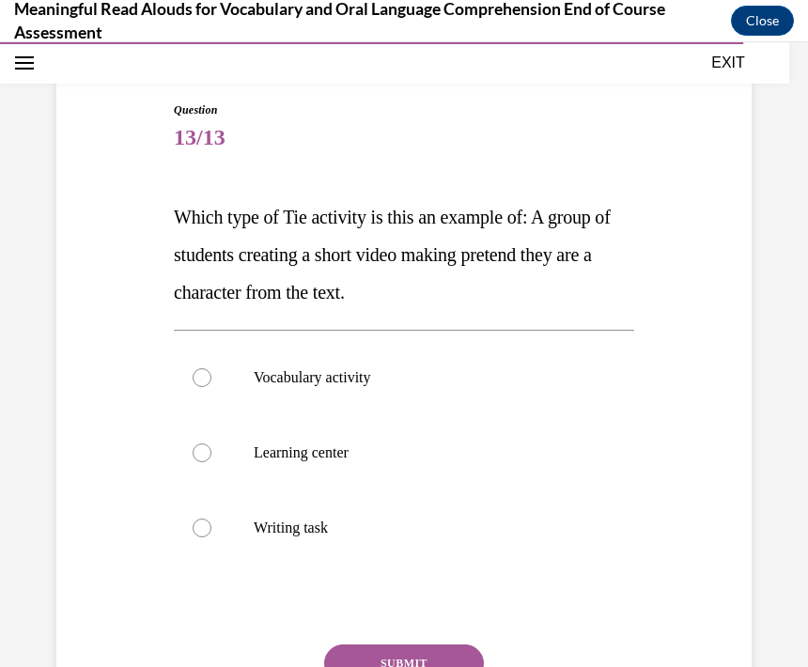
scroll to position [160, 0]
click at [219, 446] on label "Learning center" at bounding box center [404, 452] width 460 height 75
click at [211, 446] on input "Learning center" at bounding box center [202, 453] width 19 height 19
radio input "true"
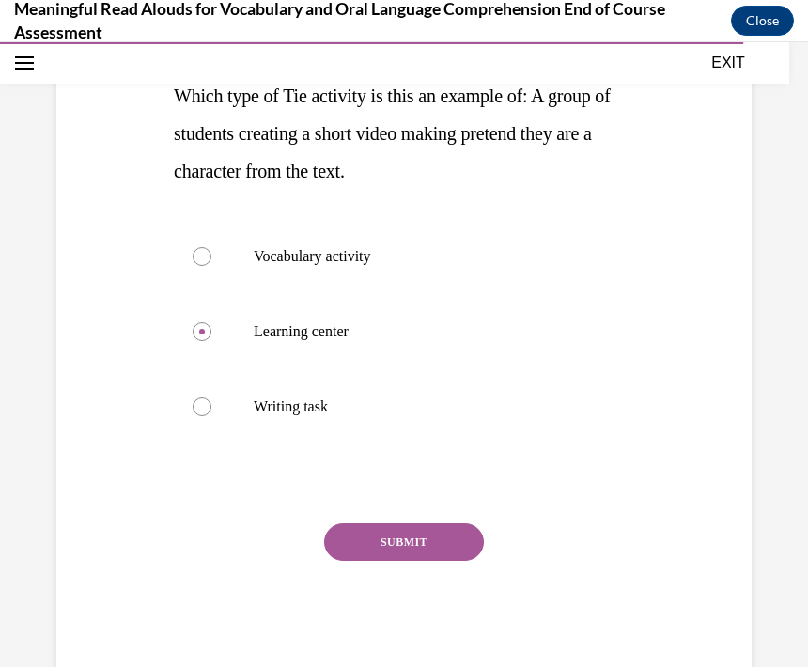
click at [420, 546] on button "SUBMIT" at bounding box center [404, 542] width 160 height 38
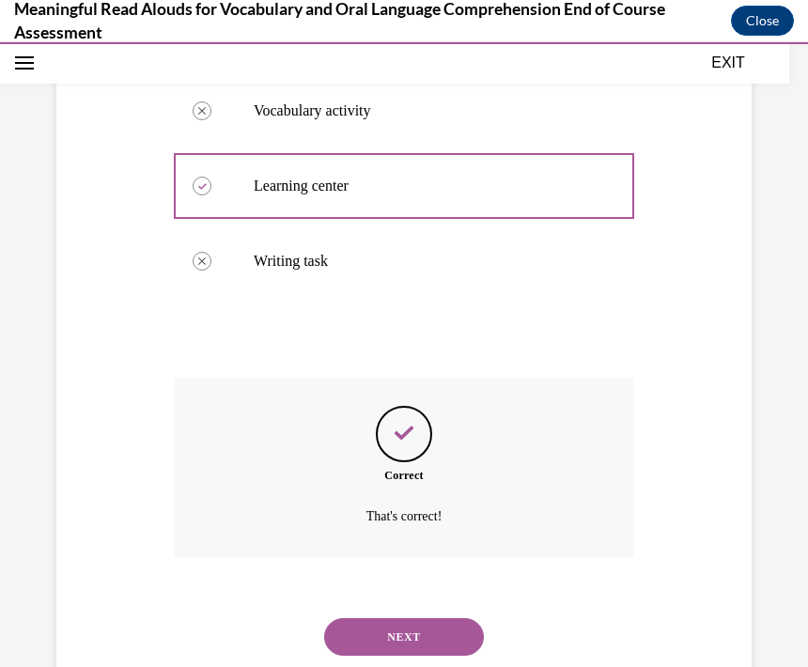
scroll to position [458, 0]
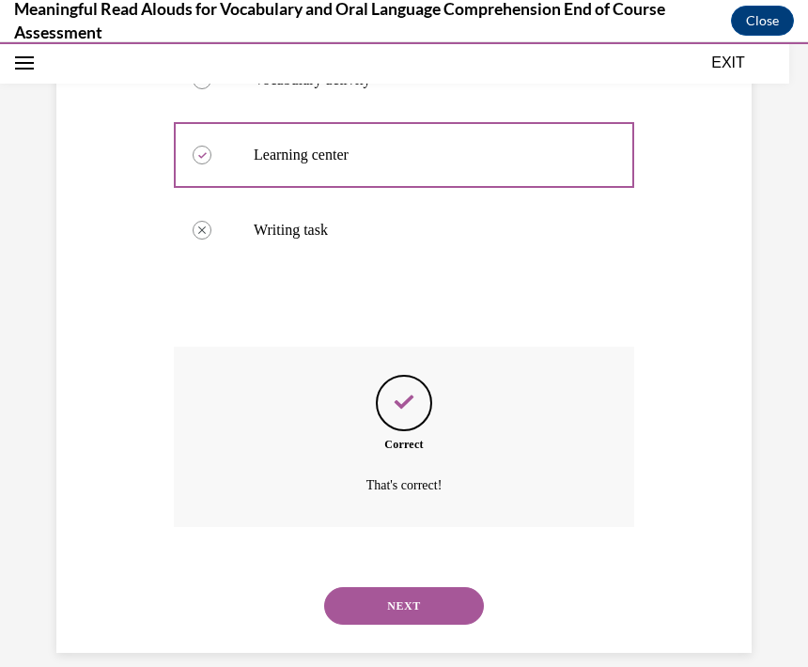
click at [412, 587] on button "NEXT" at bounding box center [404, 606] width 160 height 38
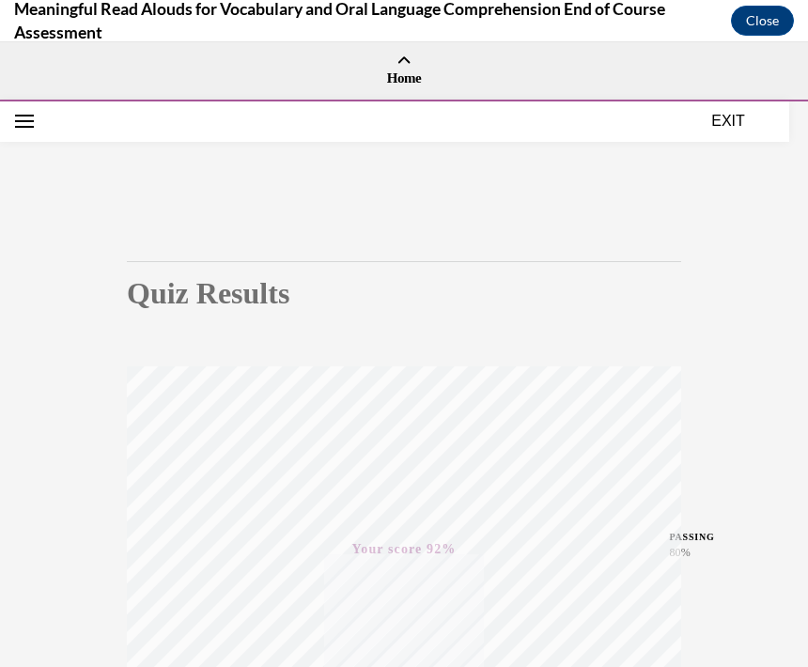
scroll to position [0, 0]
click at [743, 120] on button "EXIT" at bounding box center [728, 120] width 113 height 23
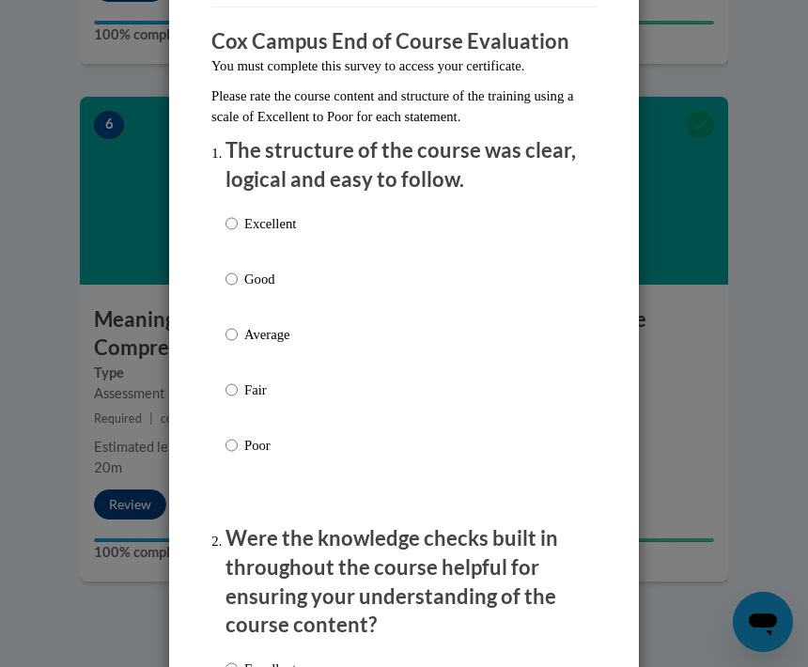
scroll to position [206, 0]
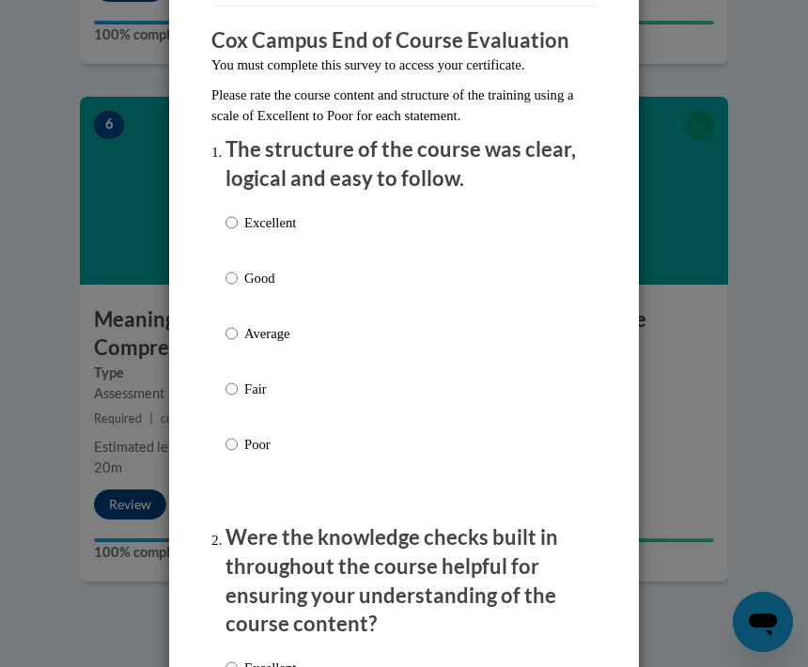
click at [250, 225] on p "Excellent" at bounding box center [270, 222] width 52 height 21
click at [238, 225] on input "Excellent" at bounding box center [232, 222] width 12 height 21
radio input "true"
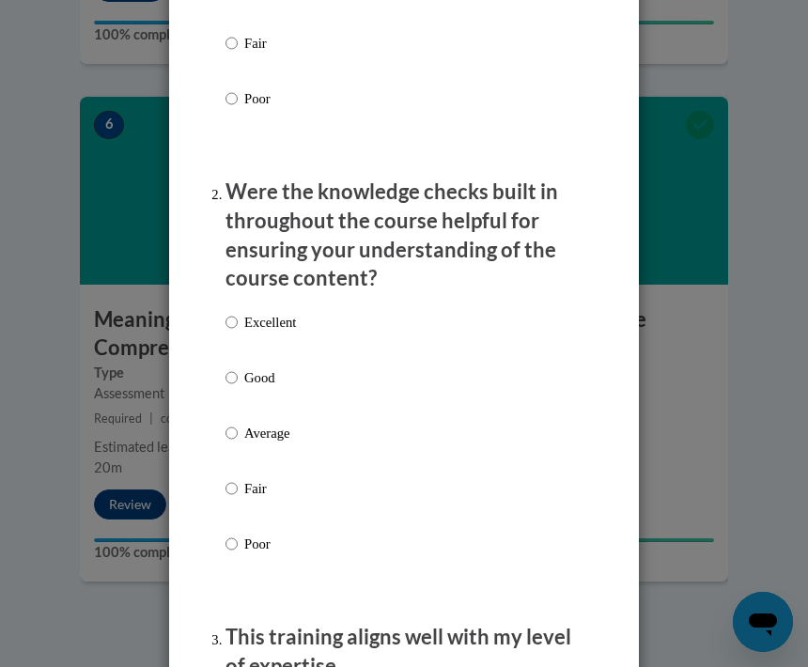
scroll to position [553, 0]
click at [235, 324] on input "Excellent" at bounding box center [232, 321] width 12 height 21
radio input "true"
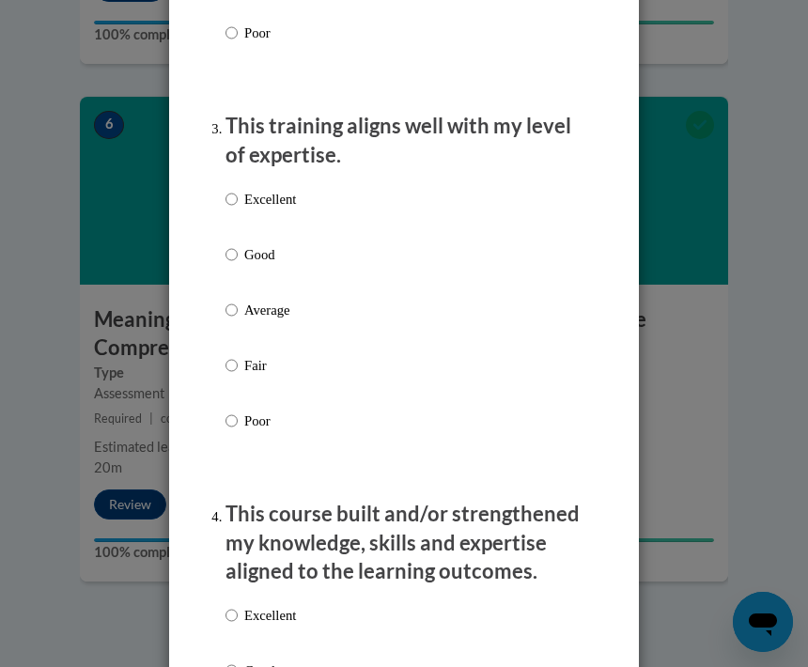
scroll to position [1064, 0]
click at [251, 199] on p "Excellent" at bounding box center [270, 198] width 52 height 21
click at [238, 199] on input "Excellent" at bounding box center [232, 198] width 12 height 21
radio input "true"
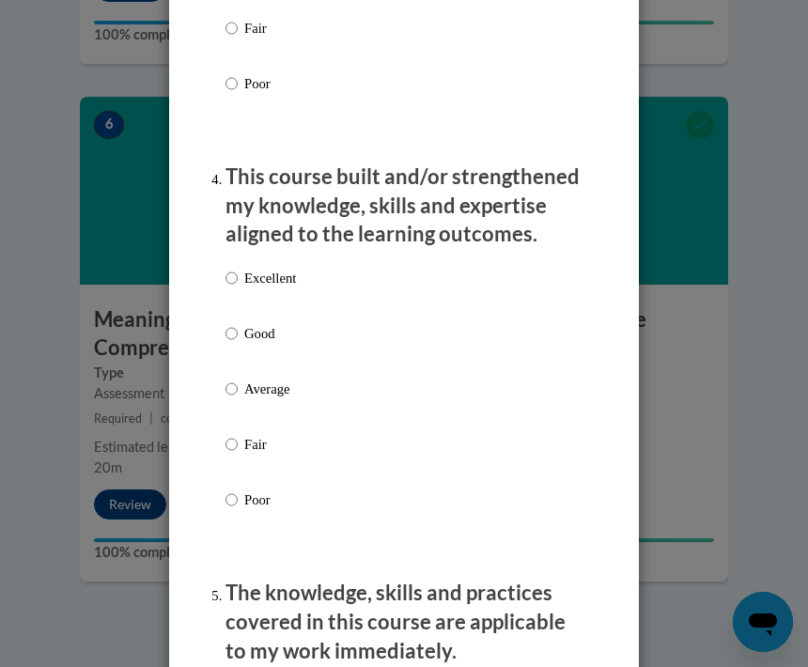
scroll to position [1410, 0]
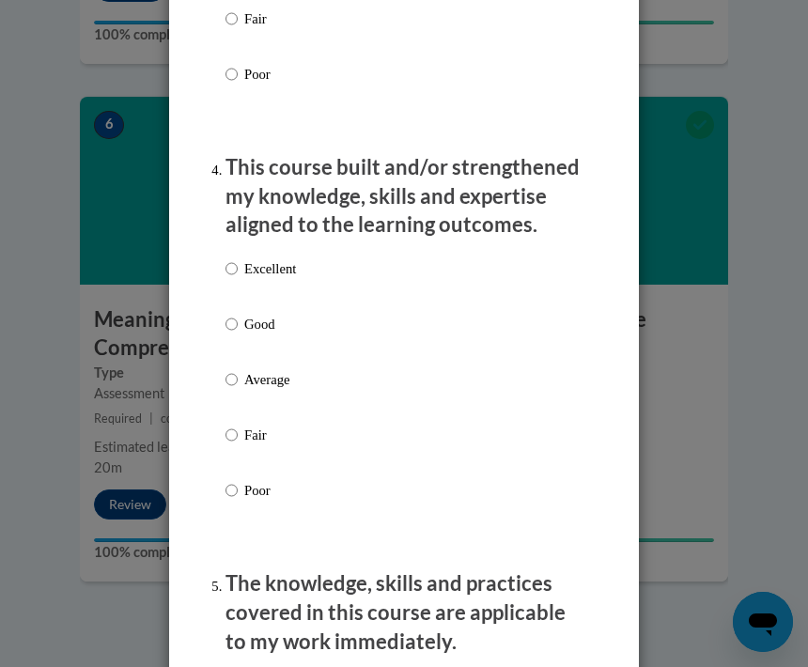
click at [255, 270] on label "Excellent" at bounding box center [261, 283] width 70 height 51
click at [238, 270] on input "Excellent" at bounding box center [232, 268] width 12 height 21
radio input "true"
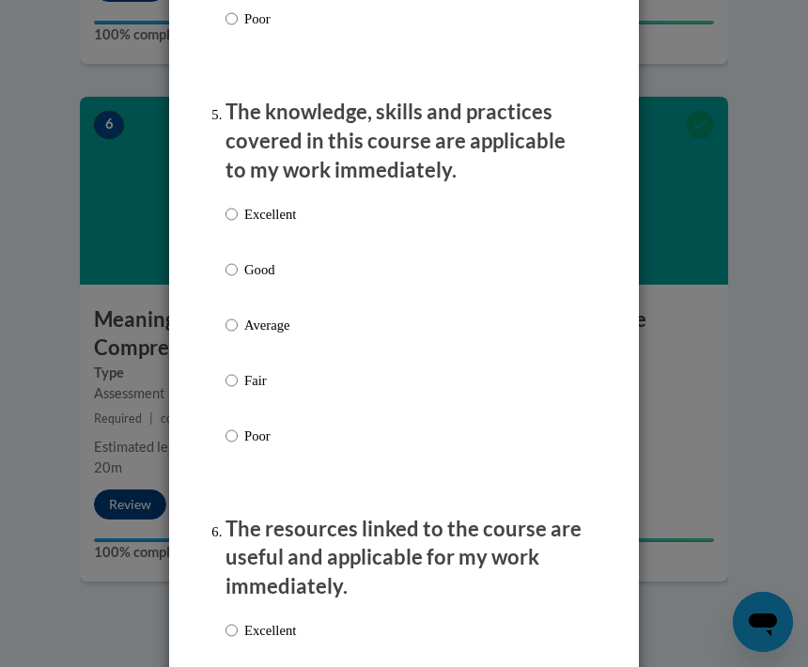
scroll to position [1891, 0]
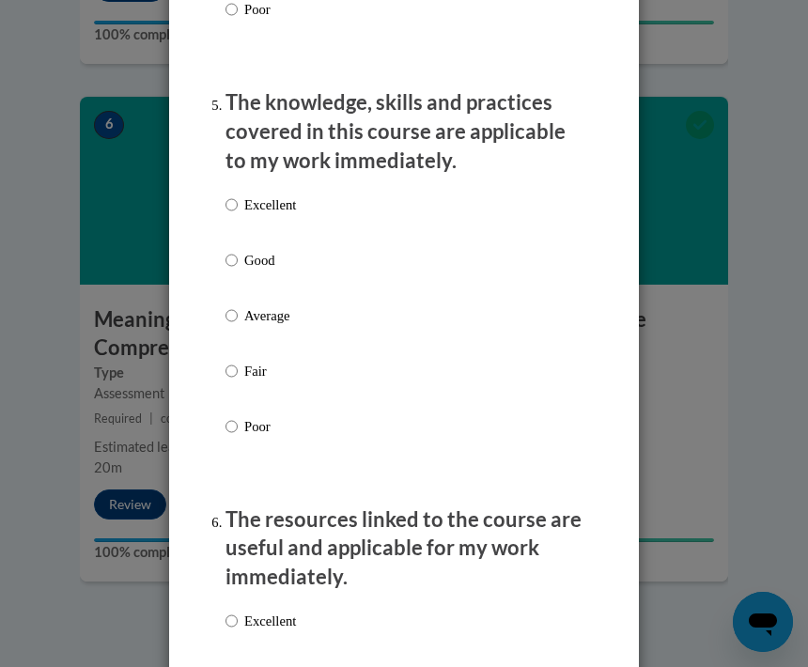
click at [256, 205] on label "Excellent" at bounding box center [261, 220] width 70 height 51
click at [238, 205] on input "Excellent" at bounding box center [232, 205] width 12 height 21
radio input "true"
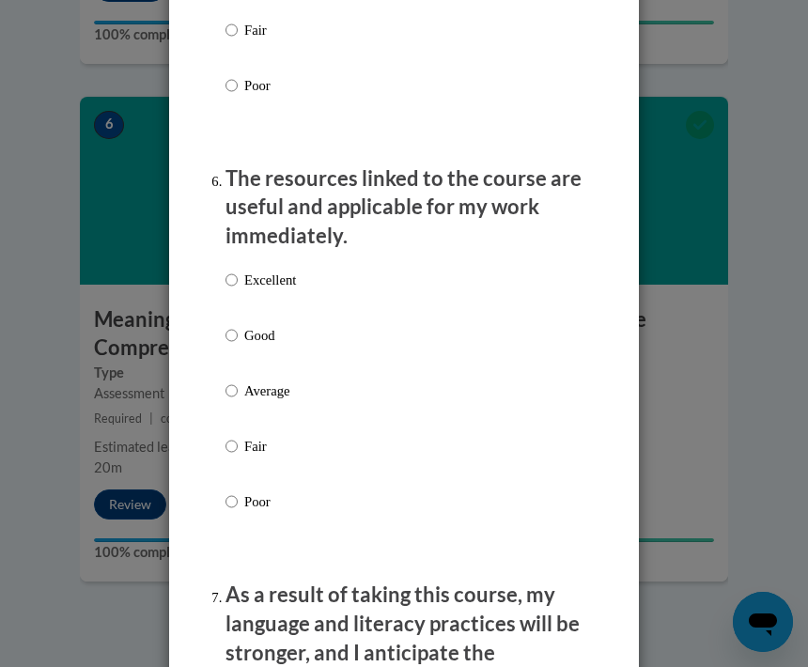
scroll to position [2236, 0]
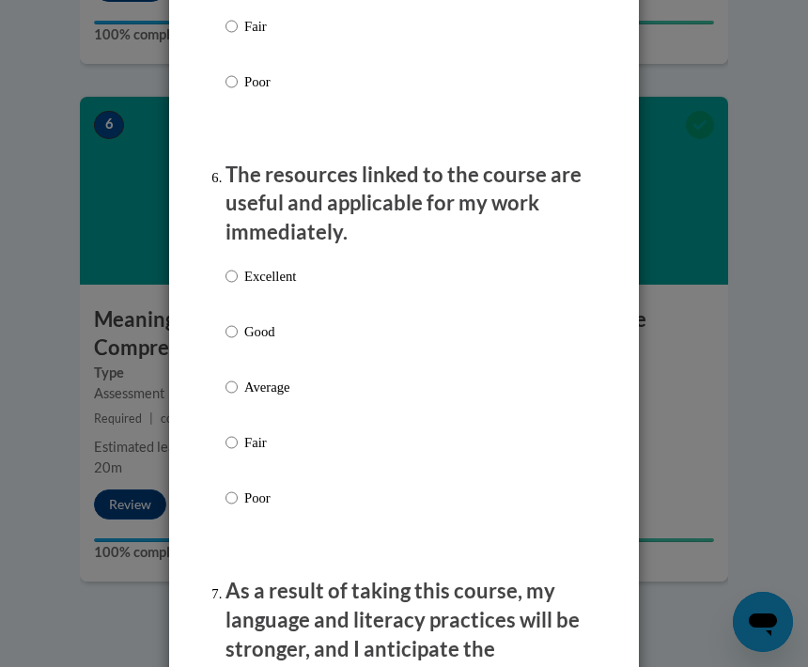
click at [252, 266] on p "Excellent" at bounding box center [270, 276] width 52 height 21
click at [238, 266] on input "Excellent" at bounding box center [232, 276] width 12 height 21
radio input "true"
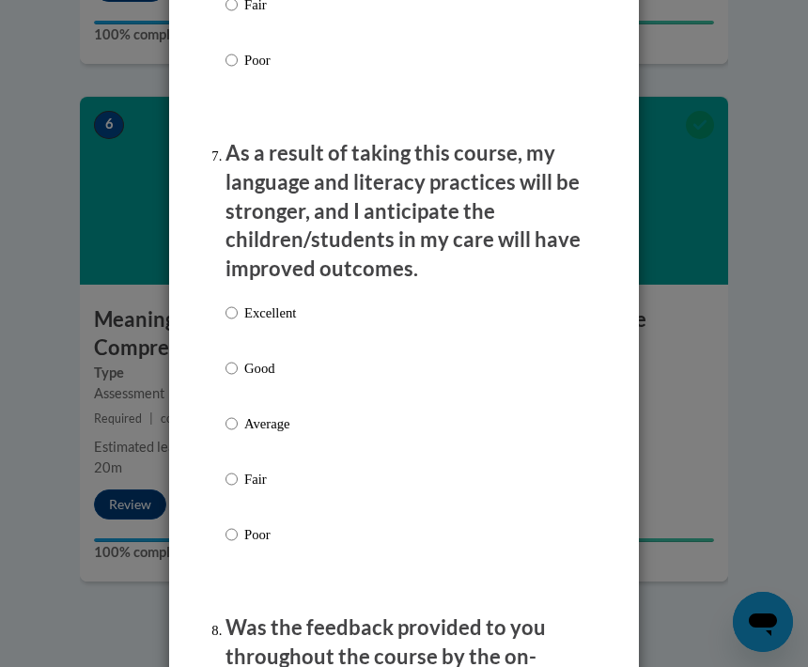
scroll to position [2675, 0]
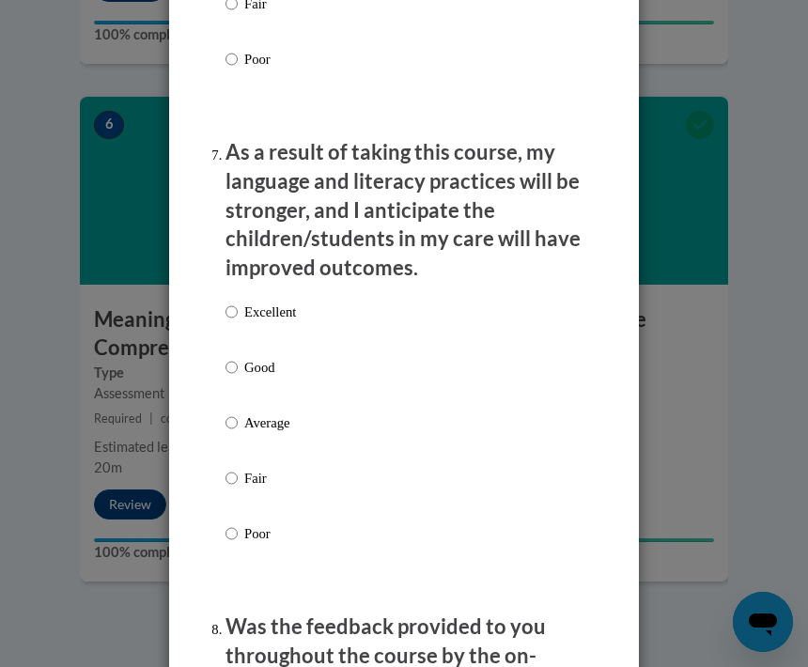
click at [234, 304] on input "Excellent" at bounding box center [232, 312] width 12 height 21
radio input "true"
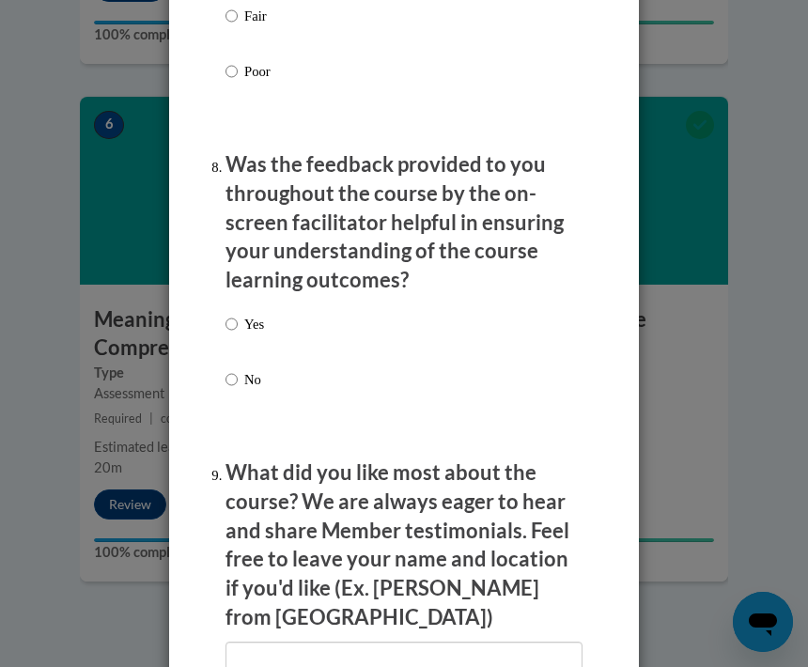
scroll to position [3133, 0]
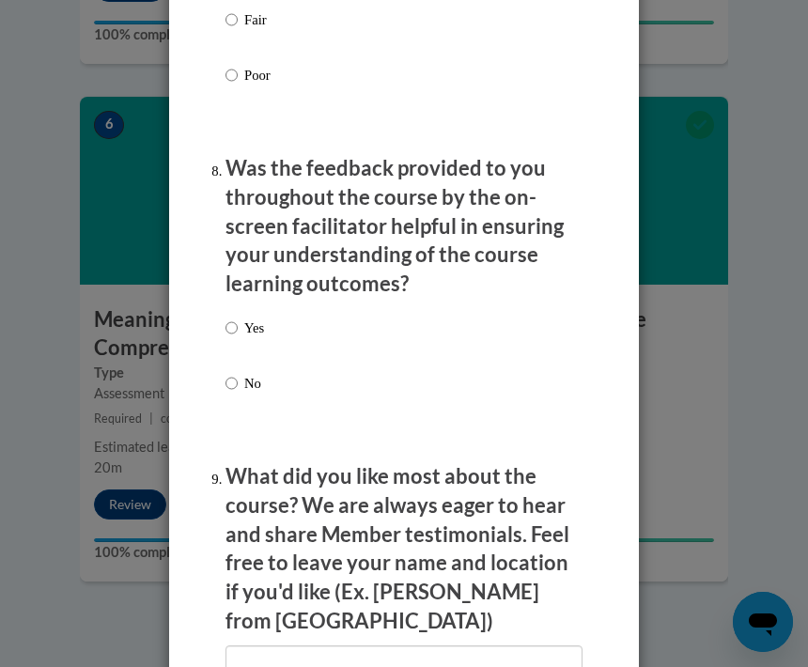
click at [238, 318] on input "Yes" at bounding box center [232, 328] width 12 height 21
radio input "true"
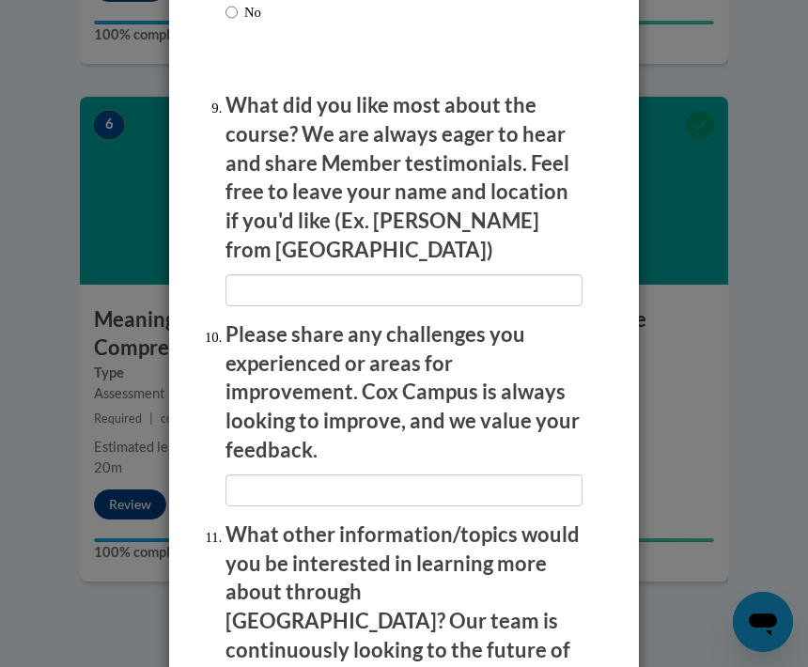
scroll to position [3502, 0]
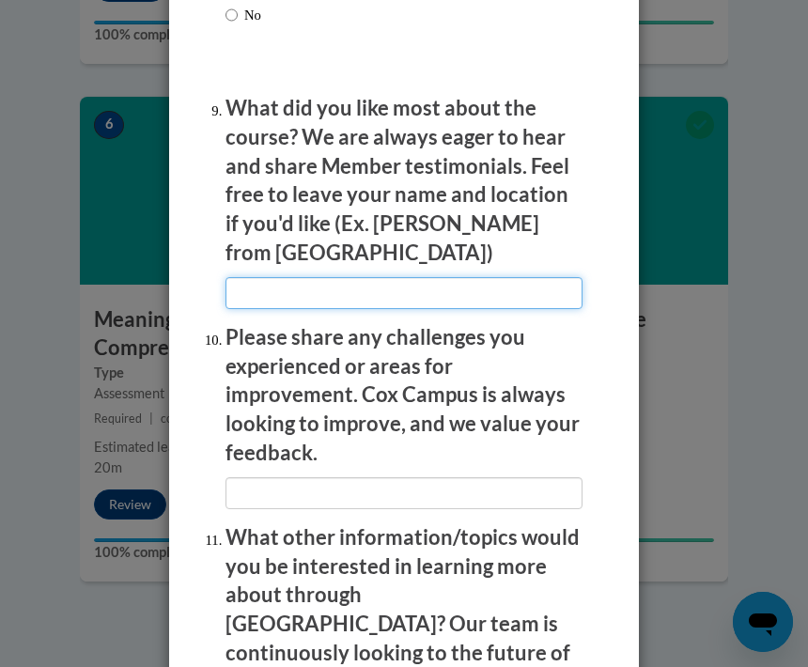
click at [294, 277] on input "textbox" at bounding box center [404, 293] width 357 height 32
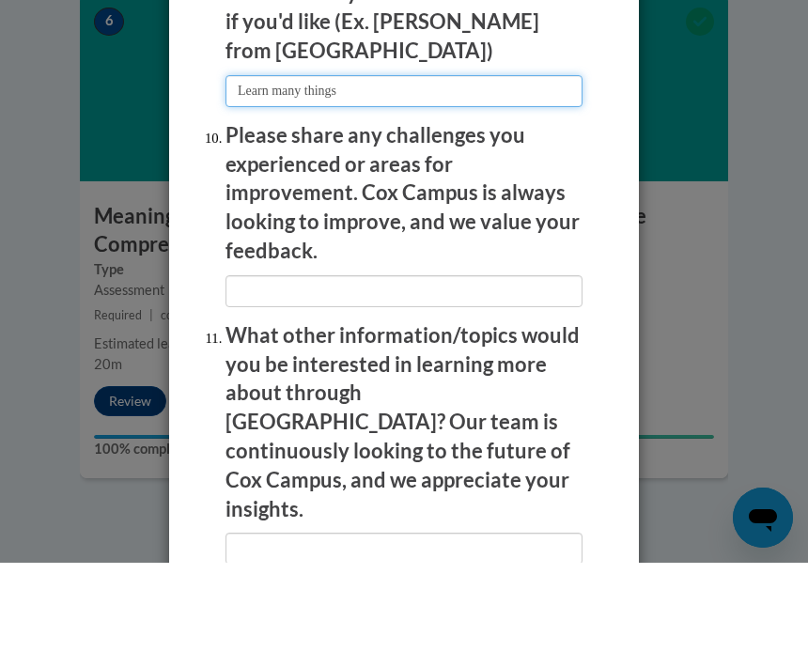
scroll to position [3600, 0]
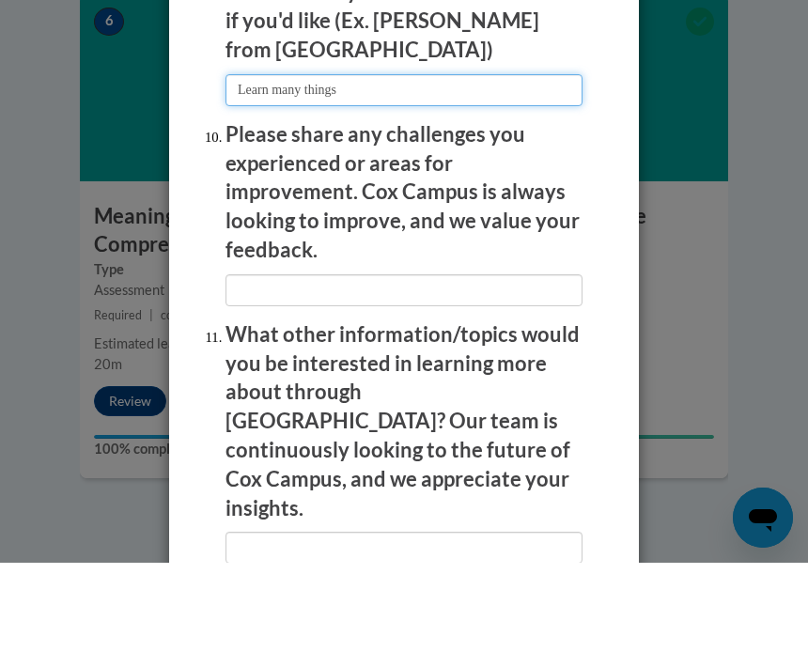
type input "Learn many things"
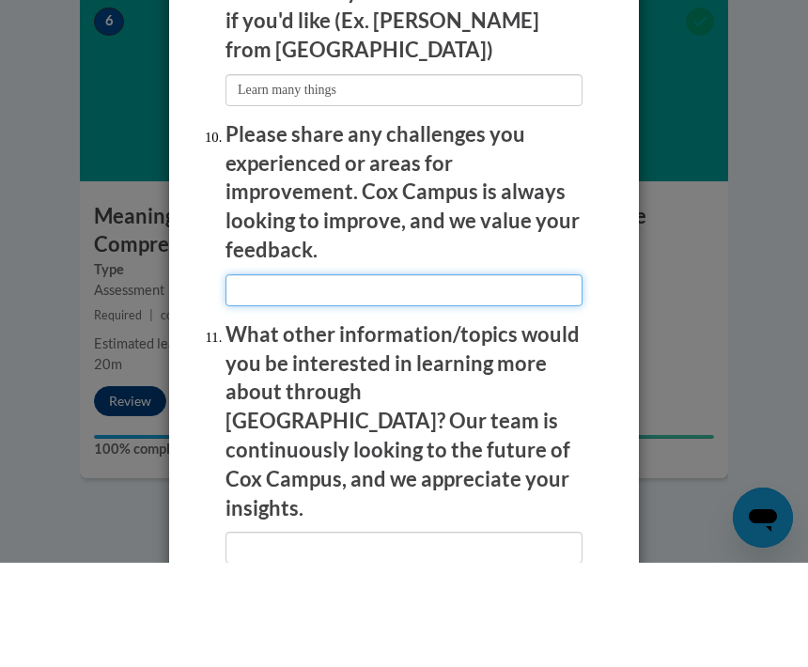
click at [350, 379] on input "textbox" at bounding box center [404, 395] width 357 height 32
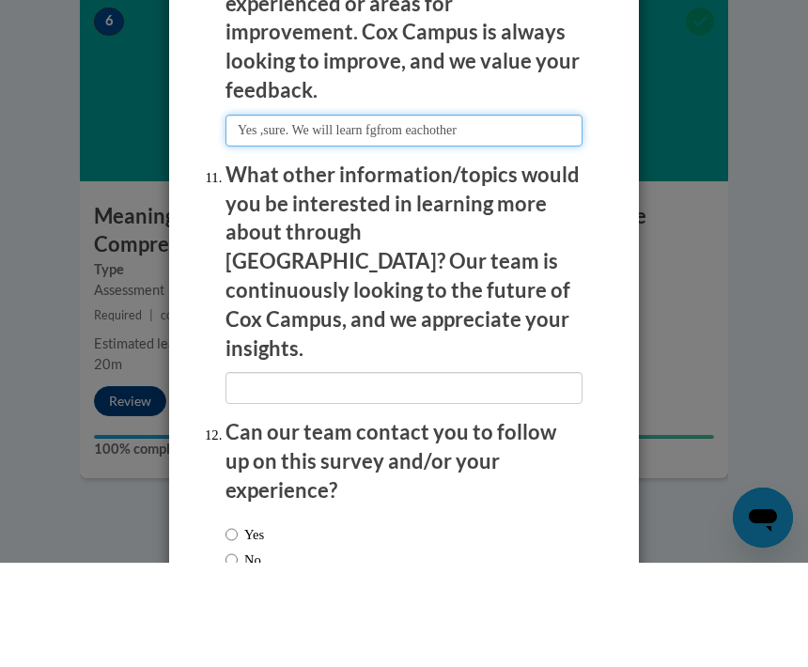
scroll to position [3759, 0]
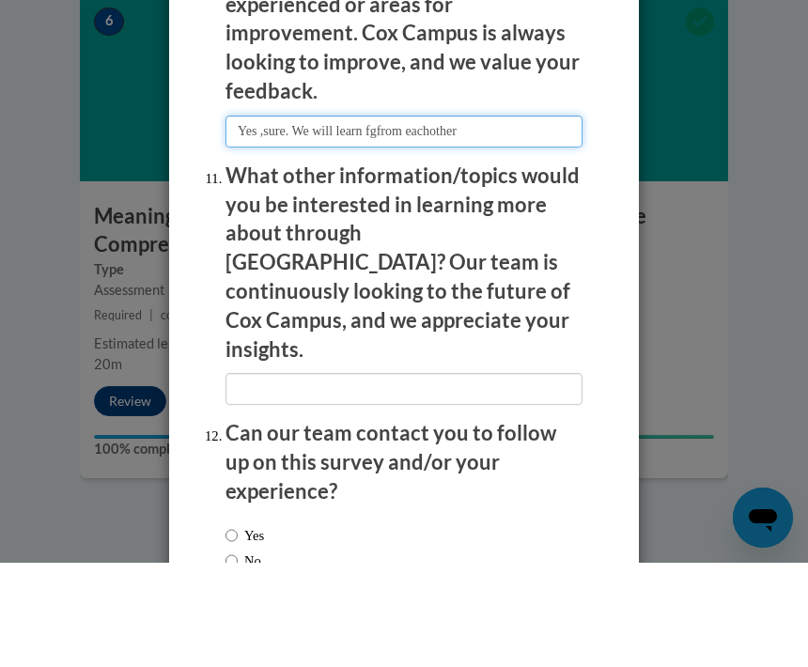
type input "Yes ,sure. We will learn fgfrom eachother"
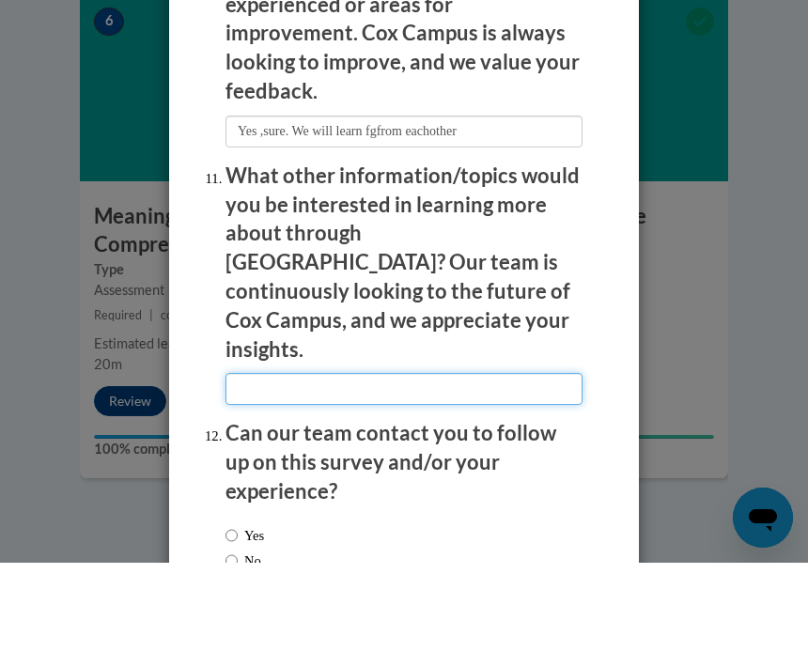
click at [374, 477] on input "textbox" at bounding box center [404, 493] width 357 height 32
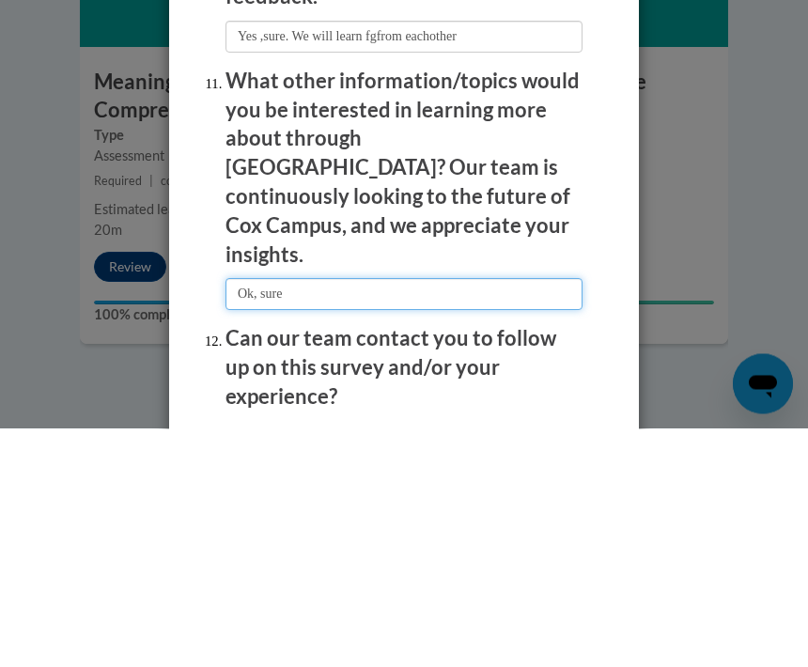
scroll to position [3701, 0]
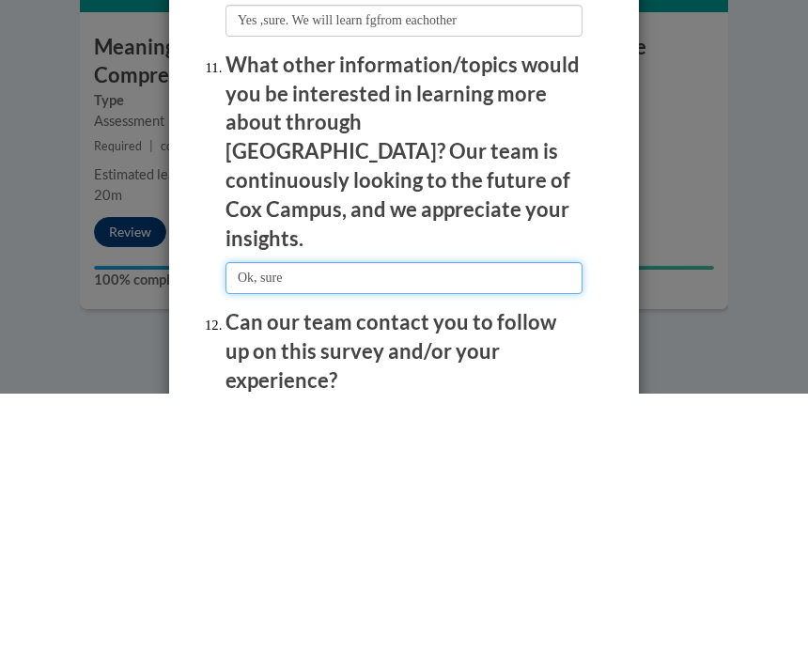
type input "Ok, sure"
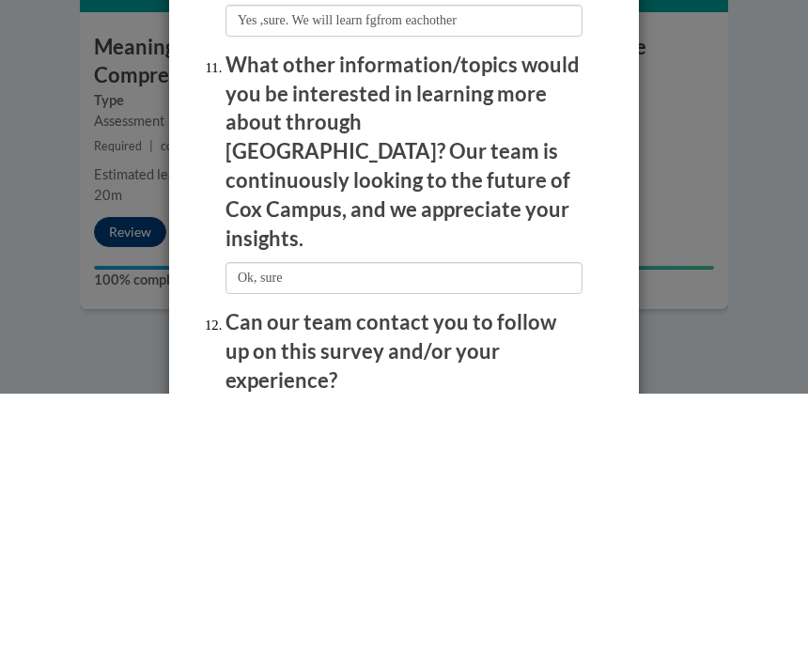
click at [368, 582] on p "Can our team contact you to follow up on this survey and/or your experience?" at bounding box center [404, 625] width 357 height 86
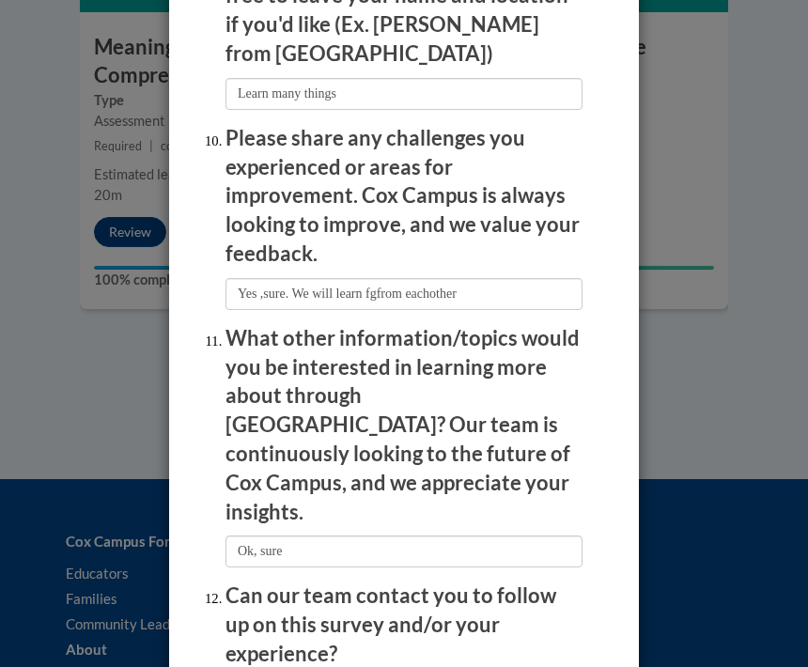
radio input "true"
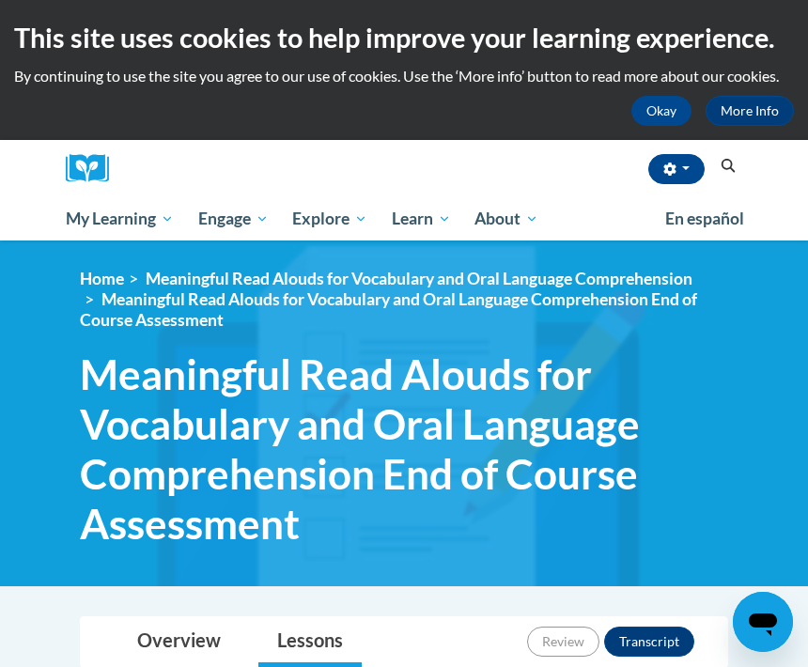
click at [0, 0] on link "My Course Progress" at bounding box center [0, 0] width 0 height 0
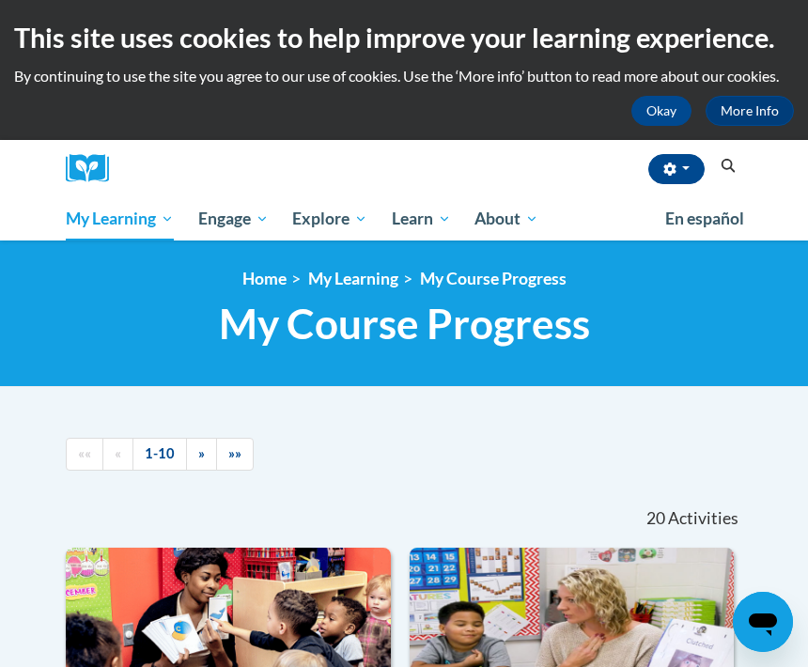
click at [293, 284] on li "My Learning" at bounding box center [343, 279] width 112 height 21
click at [416, 295] on div "<en>My Learning</en><fr>New fr_My Learning</fr><it>New it_My Learning</it><de>N…" at bounding box center [404, 313] width 705 height 89
click at [402, 268] on div "<en>My Learning</en><fr>New fr_My Learning</fr><it>New it_My Learning</it><de>N…" at bounding box center [404, 314] width 808 height 147
click at [0, 0] on span "My Course Progress" at bounding box center [0, 0] width 0 height 0
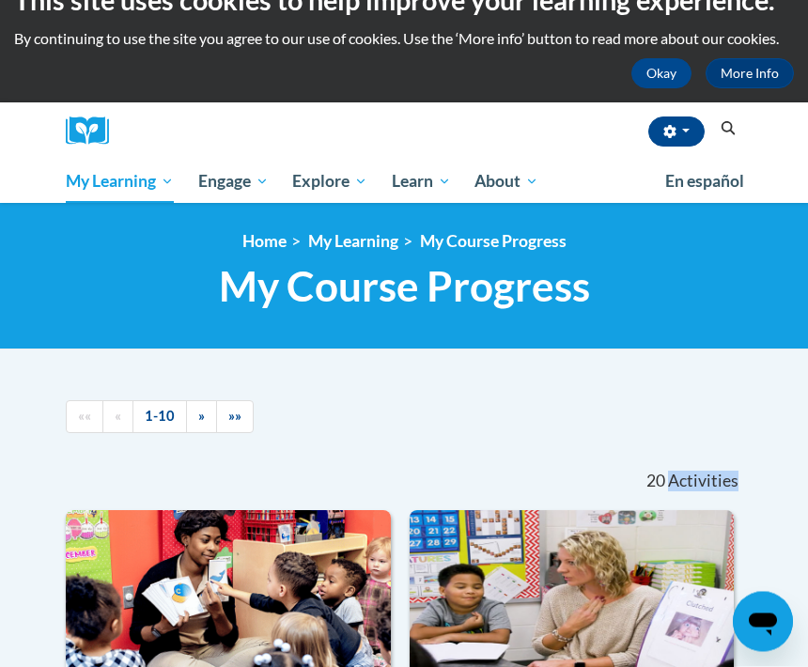
scroll to position [39, 0]
